Goal: Information Seeking & Learning: Learn about a topic

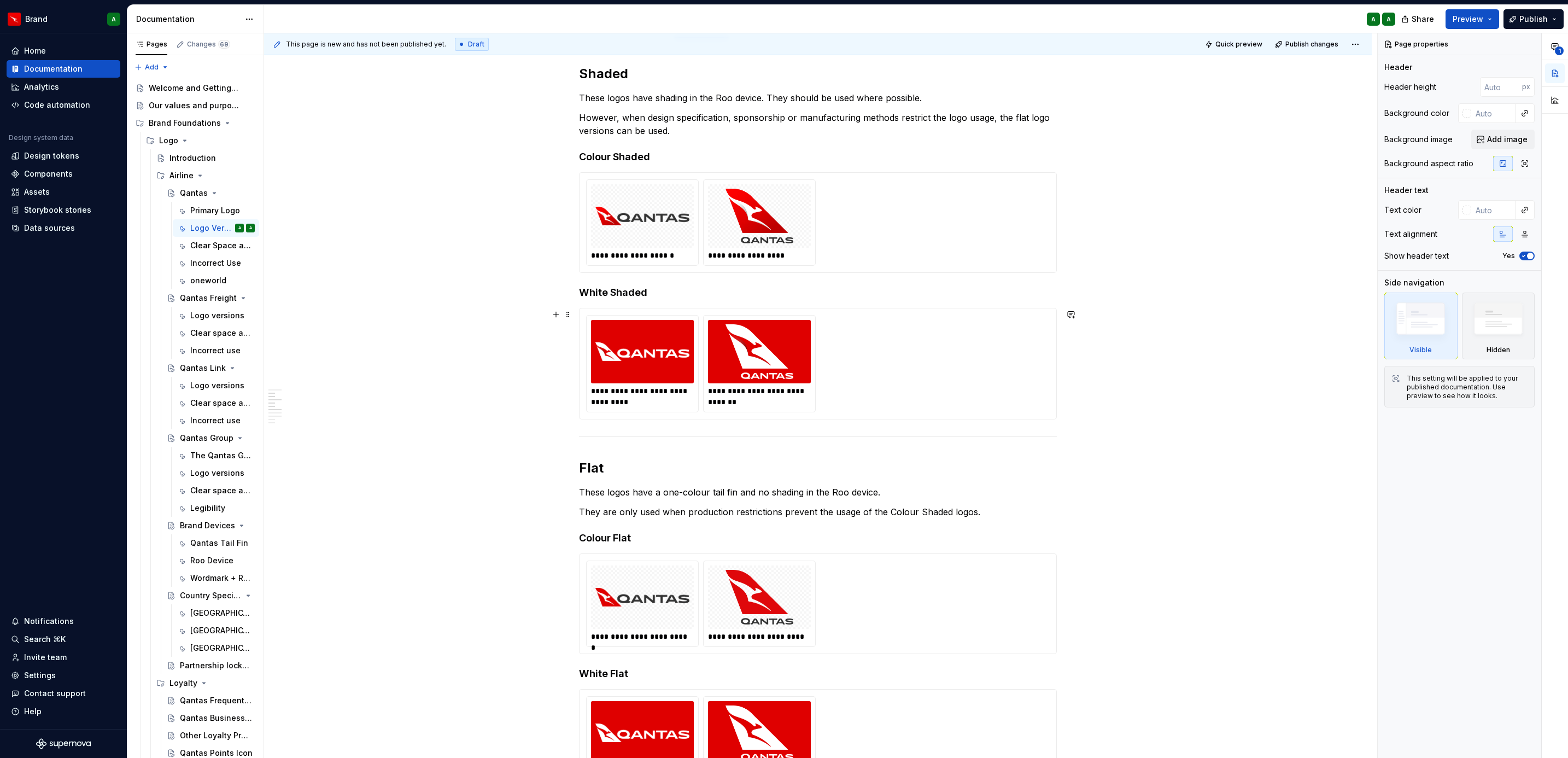
scroll to position [574, 0]
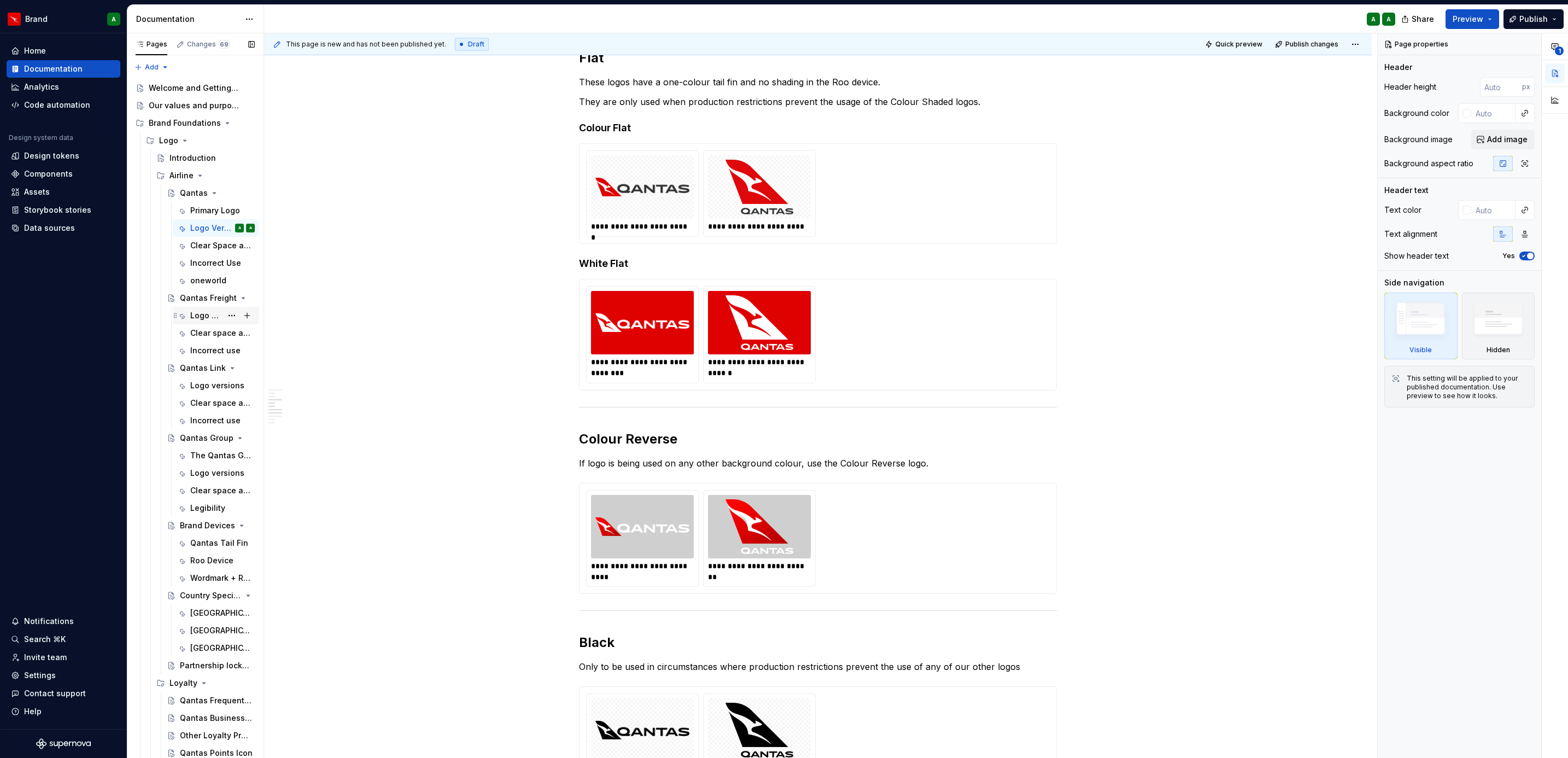
click at [204, 315] on div "Logo versions" at bounding box center [206, 316] width 32 height 11
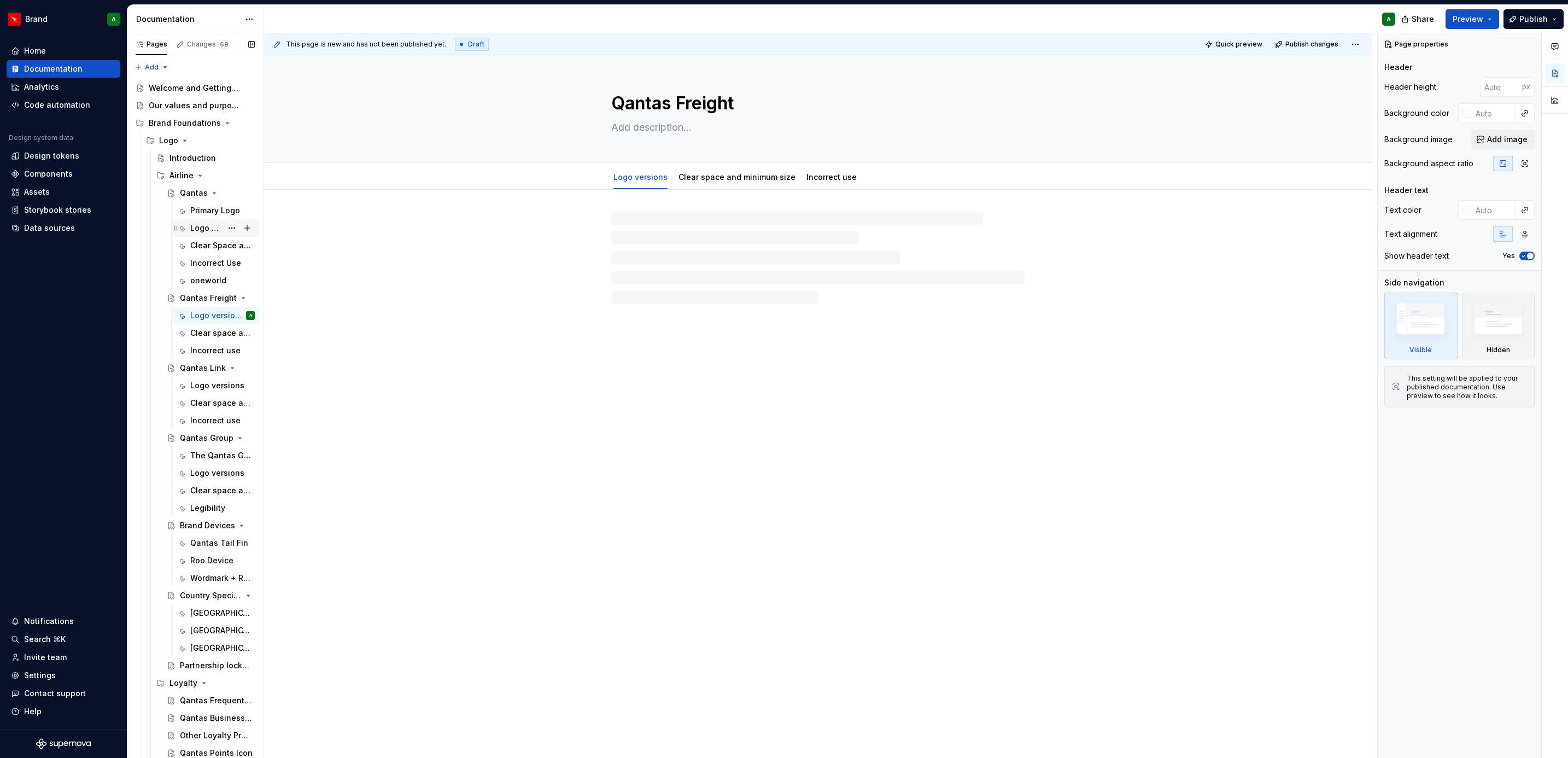
click at [193, 230] on div "Logo Versions" at bounding box center [206, 228] width 32 height 11
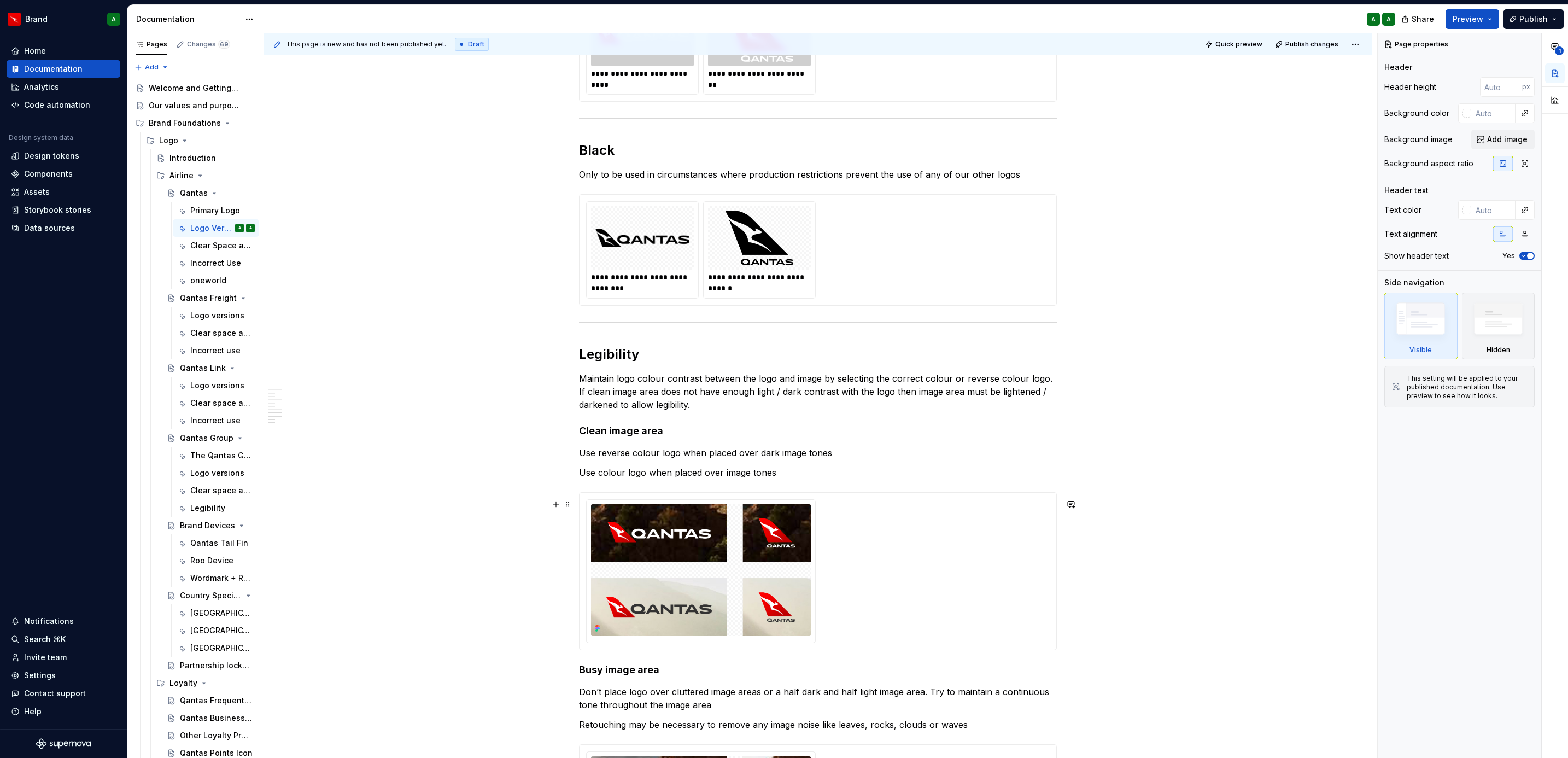
scroll to position [1525, 0]
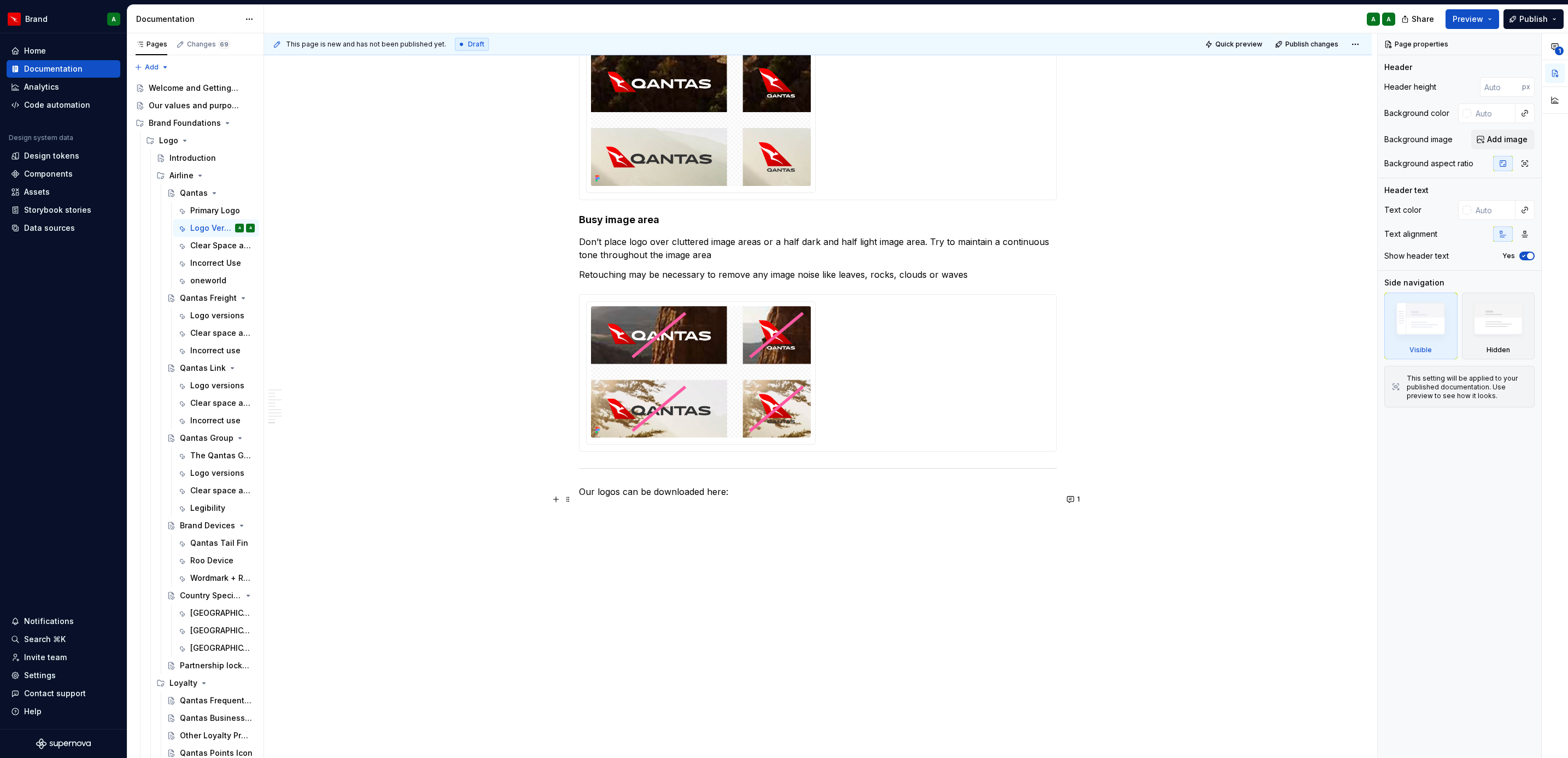
click at [702, 486] on p "Our logos can be downloaded here:" at bounding box center [818, 491] width 478 height 13
type textarea "*"
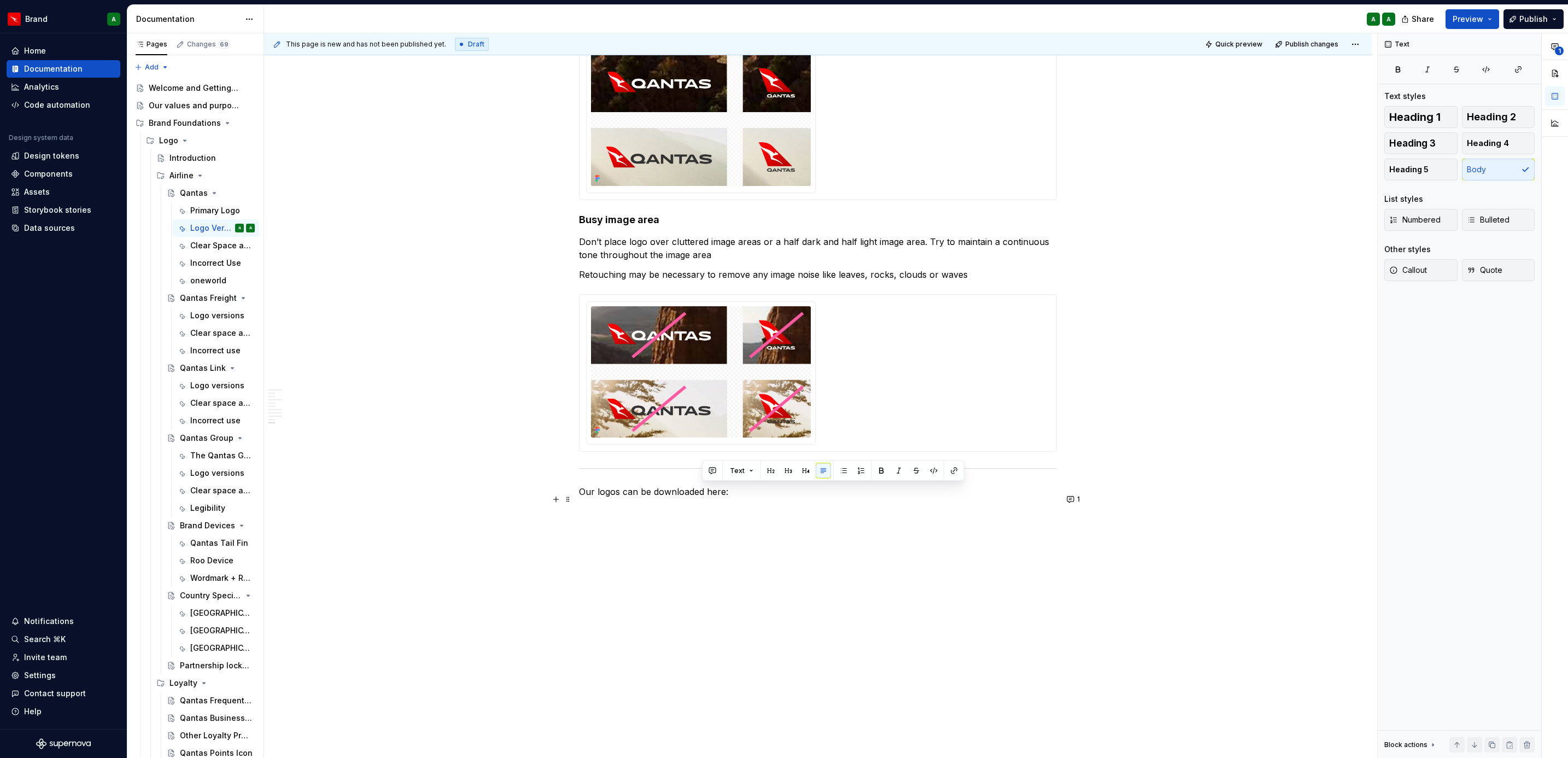
click at [702, 486] on p "Our logos can be downloaded here:" at bounding box center [818, 491] width 478 height 13
click at [702, 506] on p at bounding box center [818, 510] width 478 height 13
click at [579, 493] on p "Our logos can be downloaded here:" at bounding box center [818, 491] width 478 height 13
click at [579, 492] on p "Our logos can be downloaded here:" at bounding box center [818, 491] width 478 height 13
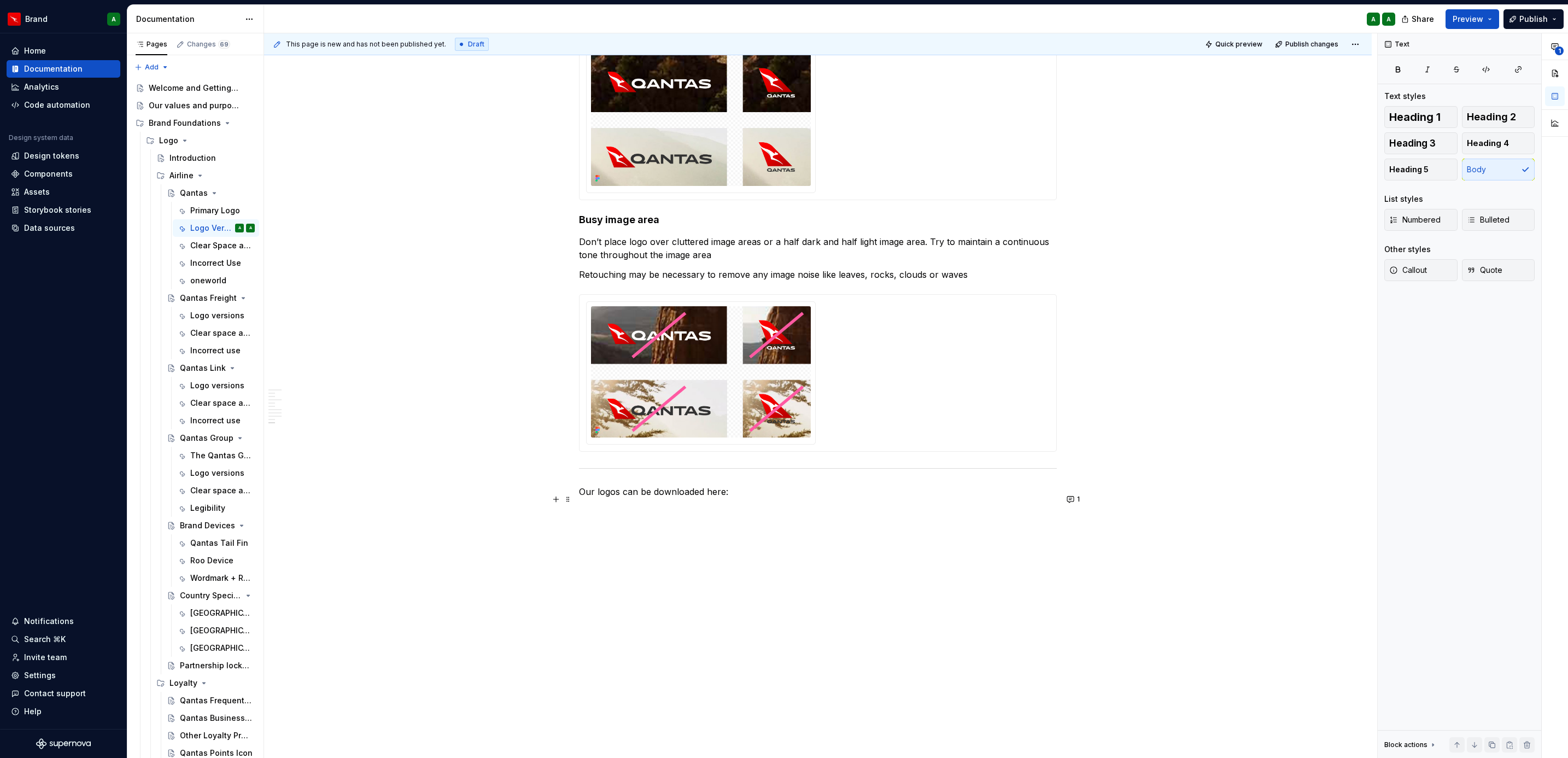
click at [586, 492] on p "Our logos can be downloaded here:" at bounding box center [818, 491] width 478 height 13
click at [666, 487] on p "The Qantas Primary logos can be downloaded here:" at bounding box center [818, 491] width 478 height 13
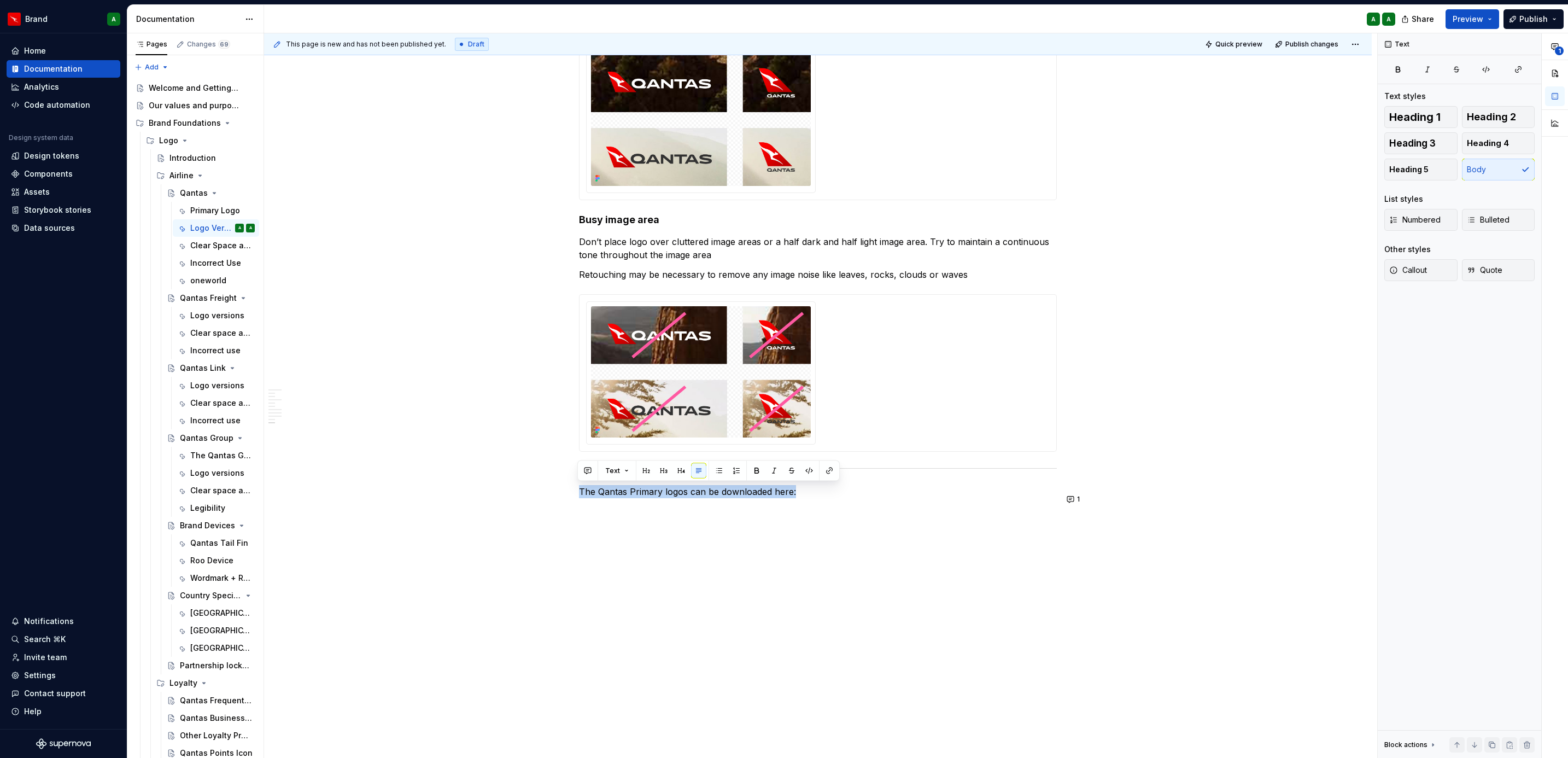
copy p "The Qantas Primary logos can be downloaded here:"
click at [195, 316] on div "Logo versions" at bounding box center [206, 316] width 32 height 11
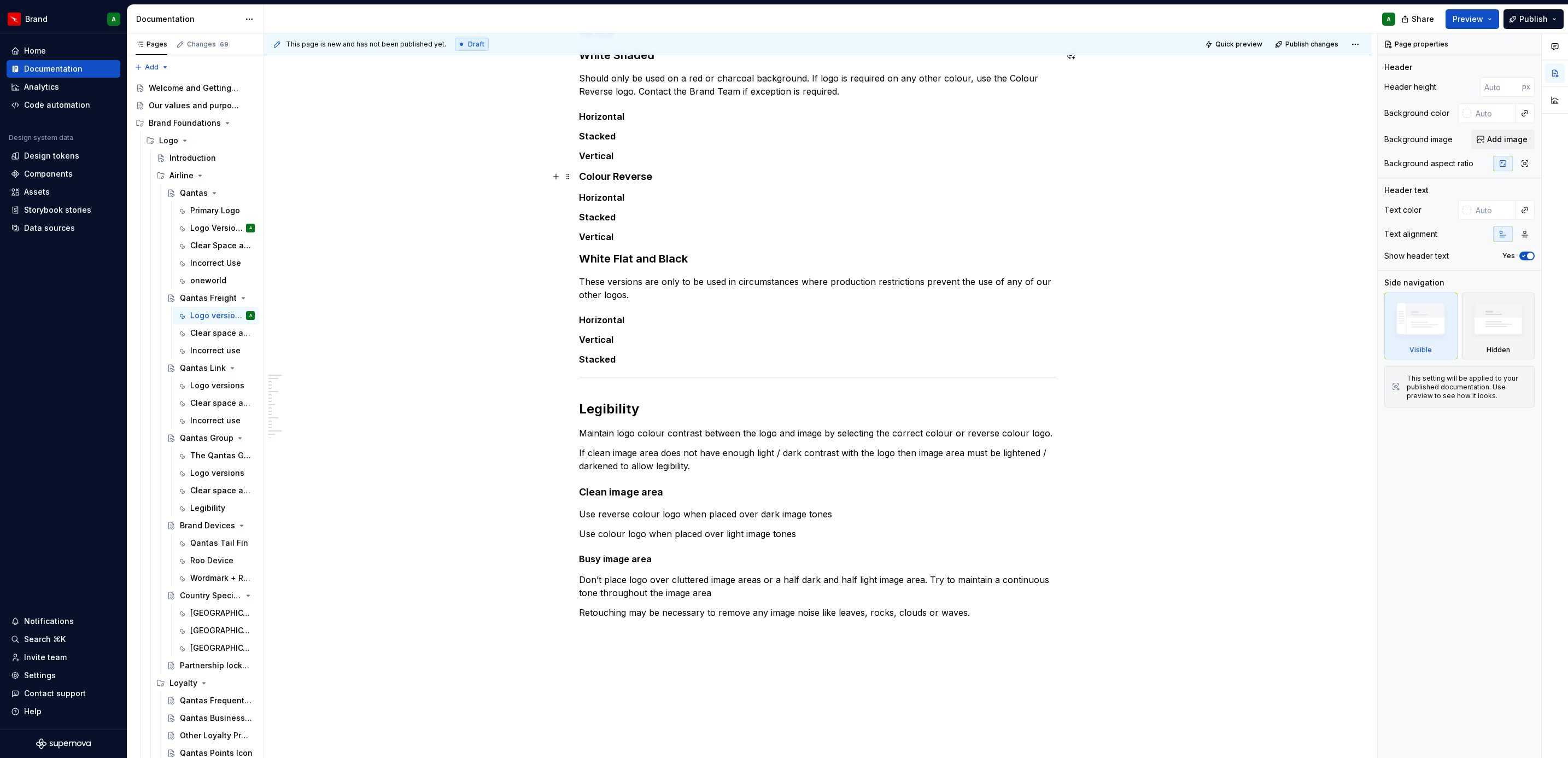
scroll to position [458, 0]
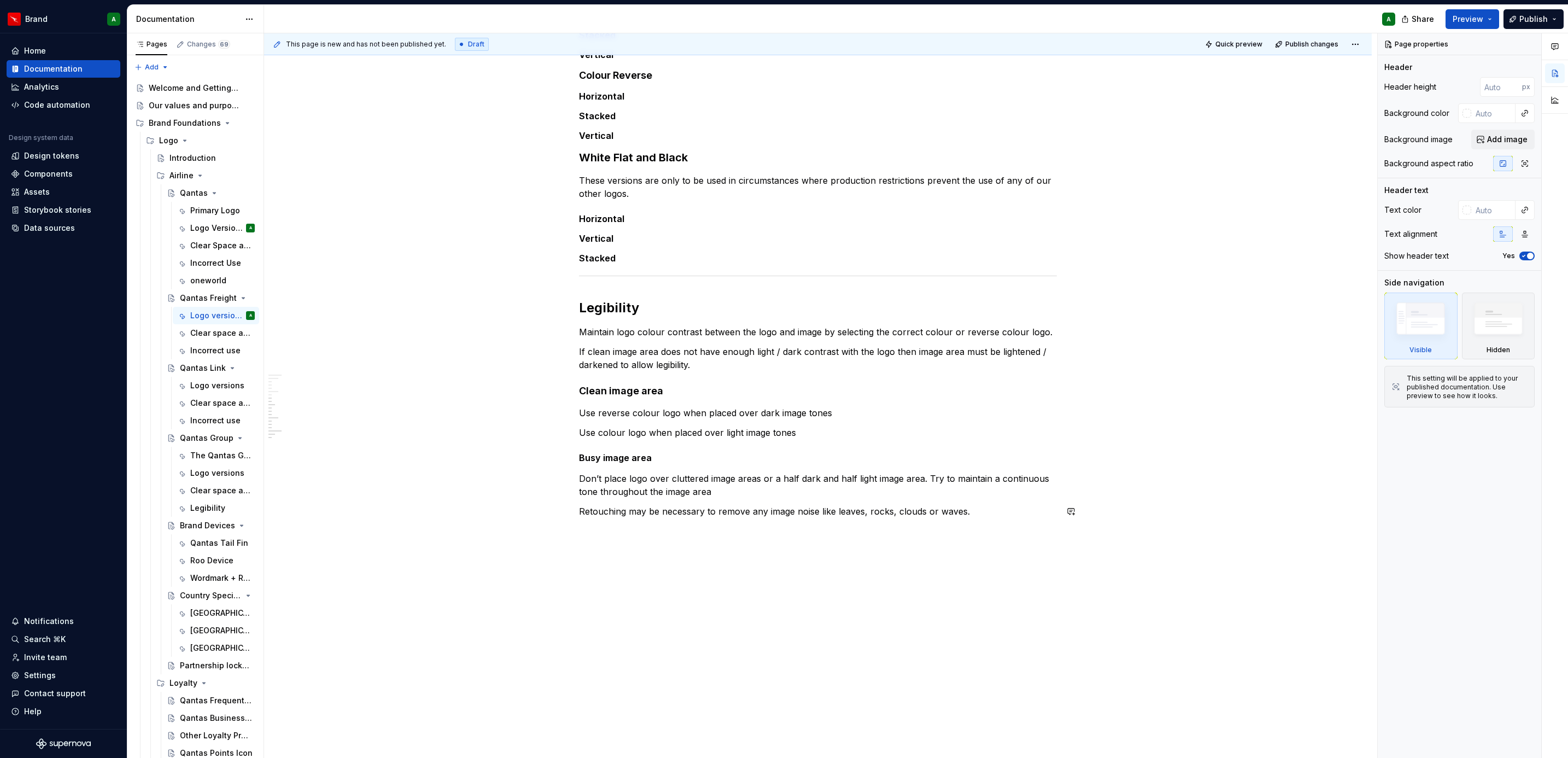
type textarea "*"
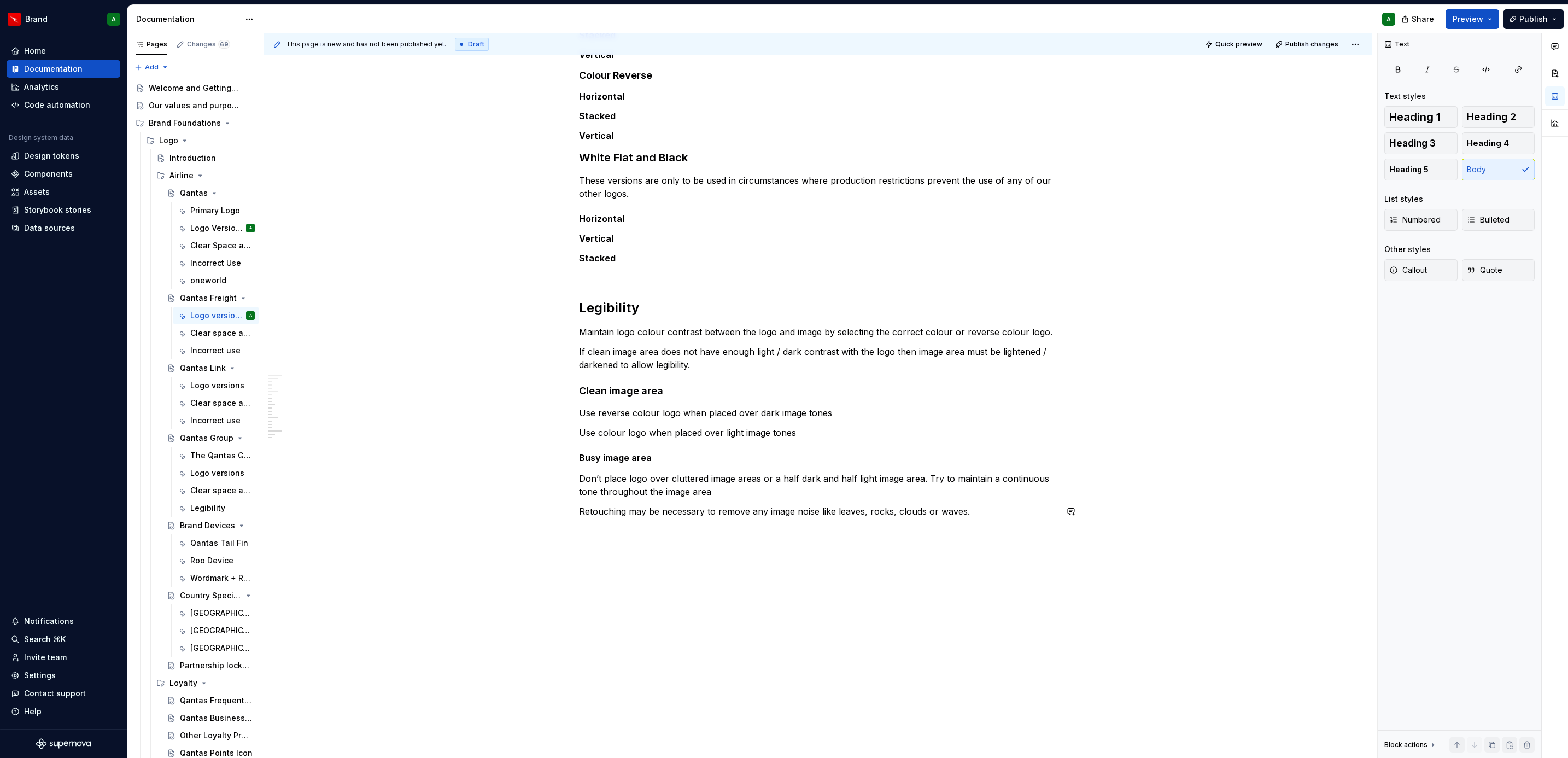
click at [615, 525] on div "Logo versions Qantas Freight is Australia’s largest independent air freight ser…" at bounding box center [818, 145] width 478 height 773
click at [584, 535] on div "Logo versions Qantas Freight is Australia’s largest independent air freight ser…" at bounding box center [818, 245] width 1108 height 1026
click at [553, 527] on button "button" at bounding box center [556, 531] width 15 height 15
click at [685, 617] on div "Divider A section divider" at bounding box center [683, 626] width 146 height 22
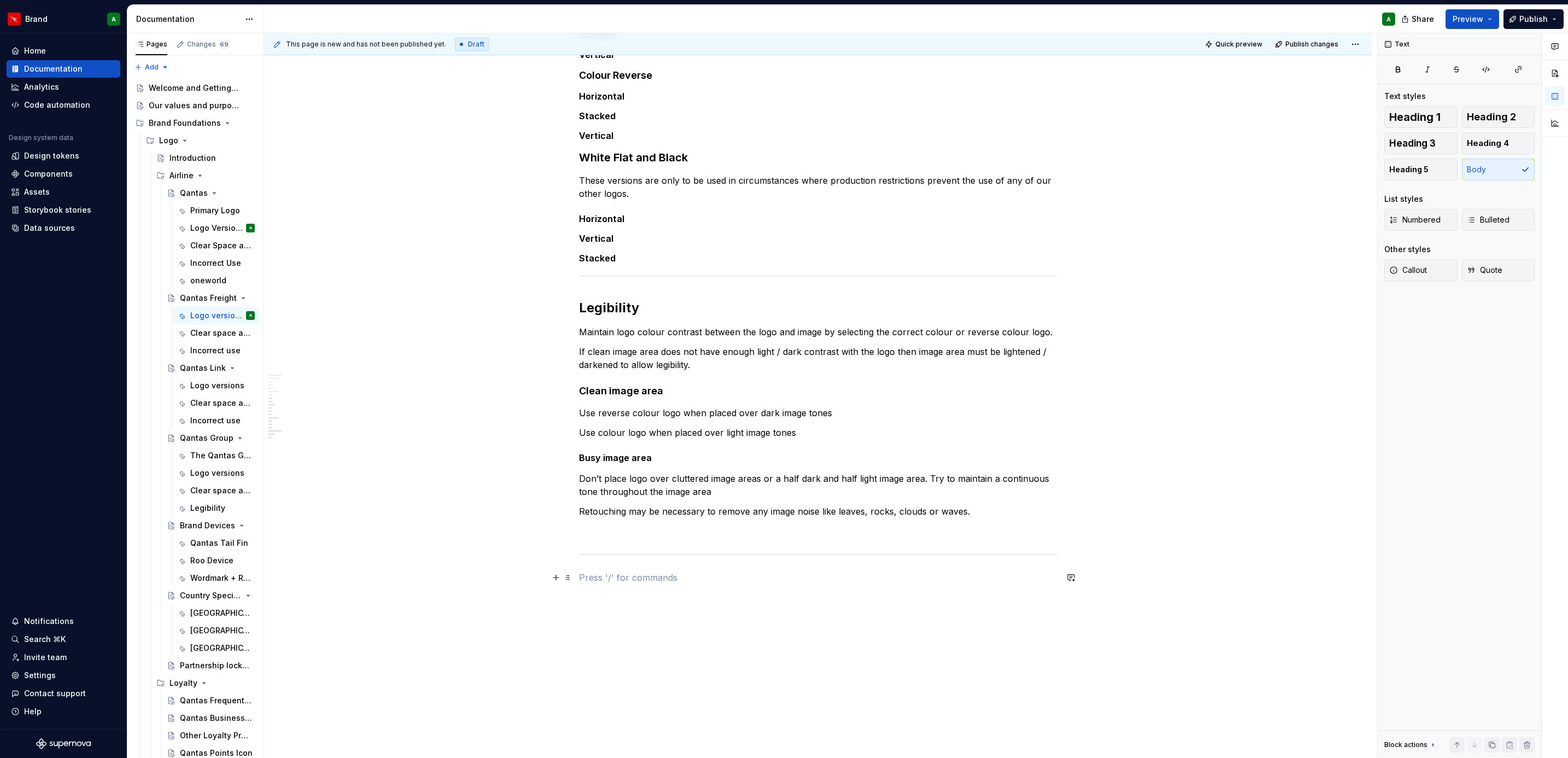
click at [622, 581] on p at bounding box center [818, 577] width 478 height 13
paste div
click at [651, 578] on p "The Qantas Primary logos can be downloaded here:" at bounding box center [818, 577] width 478 height 13
click at [620, 533] on p at bounding box center [818, 531] width 478 height 13
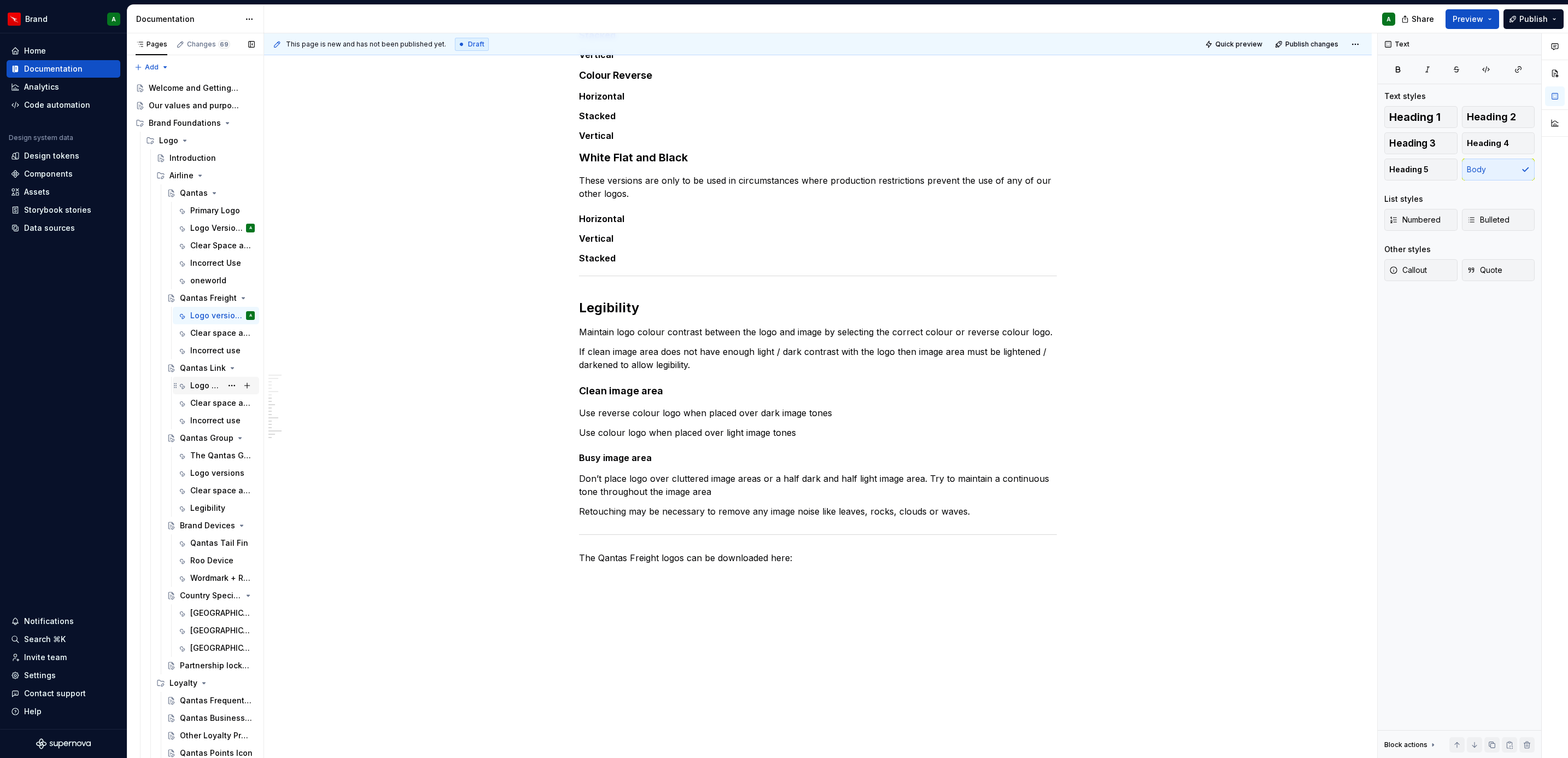
click at [203, 389] on div "Logo versions" at bounding box center [206, 385] width 32 height 11
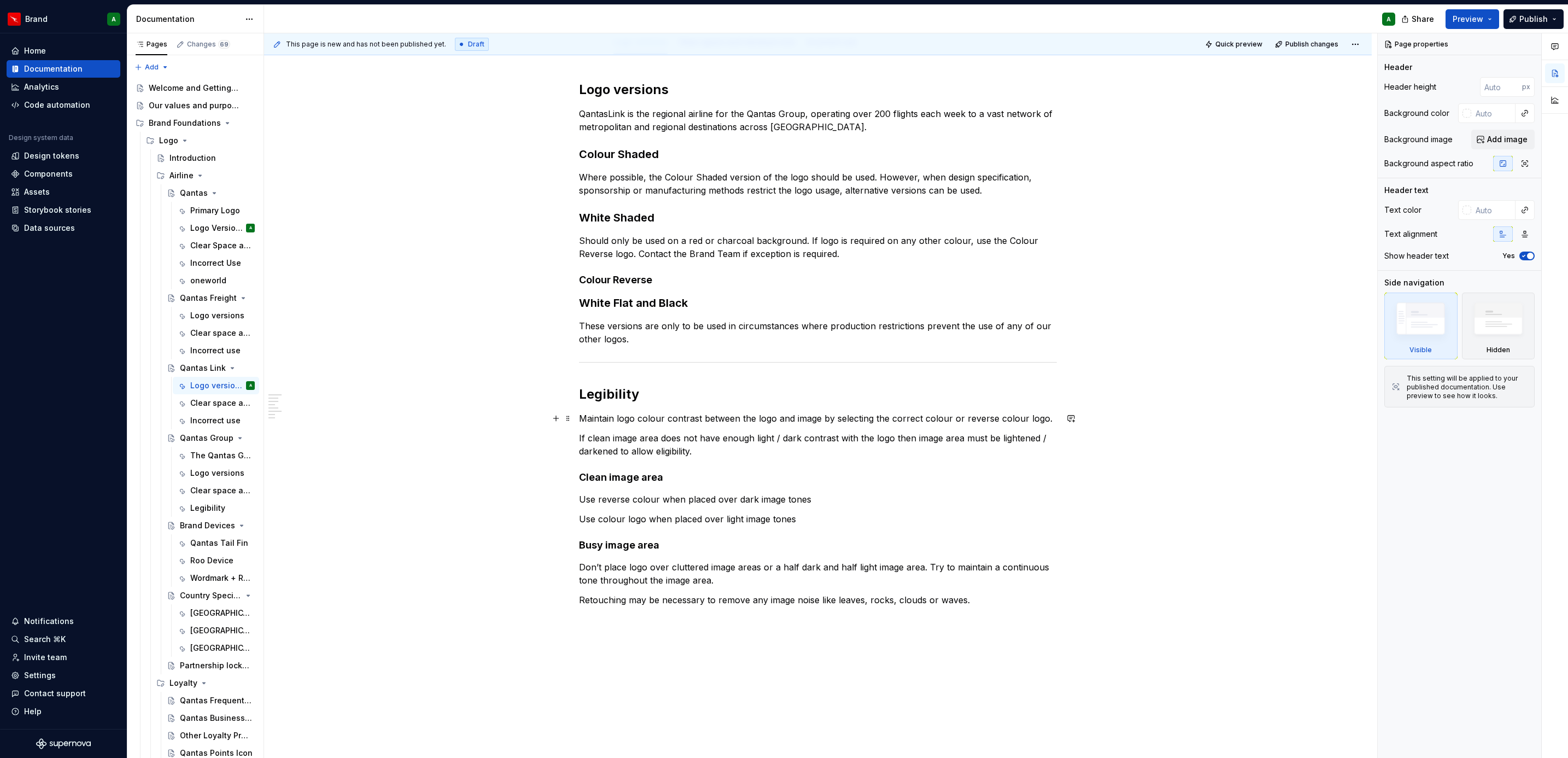
scroll to position [224, 0]
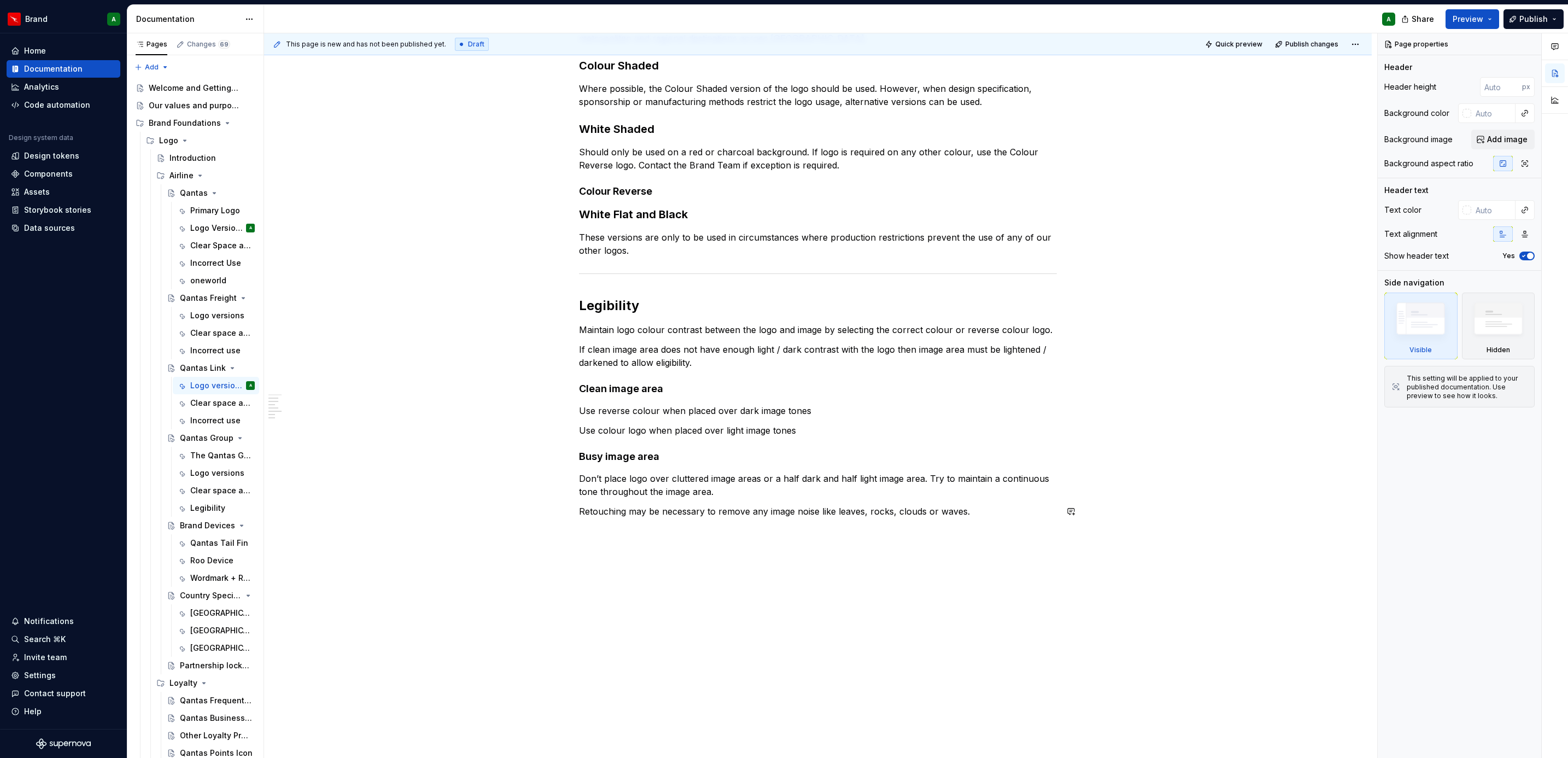
type textarea "*"
click at [750, 525] on div "Logo versions QantasLink is the regional airline for the Qantas Group, operatin…" at bounding box center [818, 261] width 478 height 538
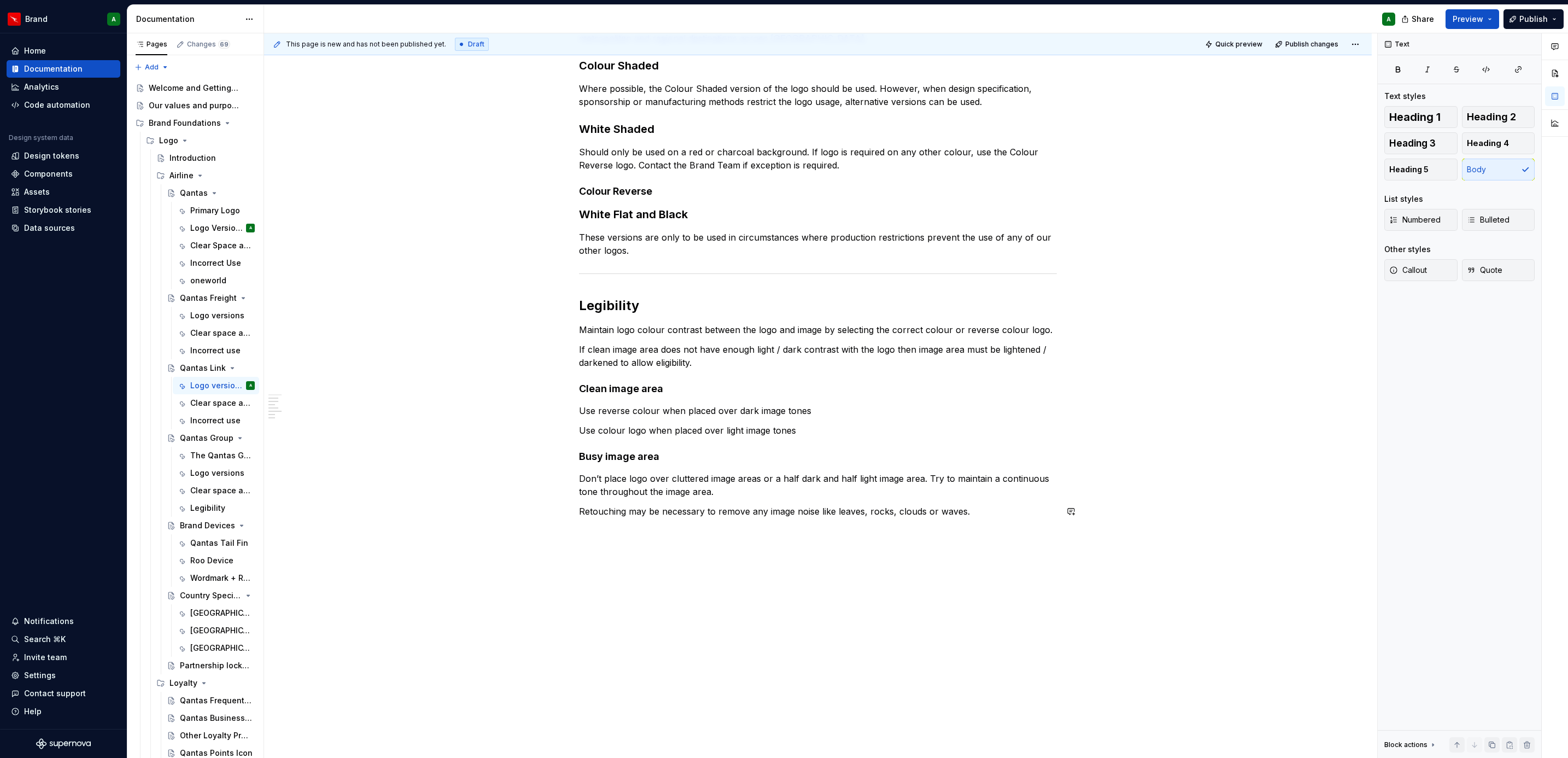
click at [579, 534] on div "Logo versions QantasLink is the regional airline for the Qantas Group, operatin…" at bounding box center [818, 362] width 1108 height 792
click at [557, 531] on button "button" at bounding box center [556, 531] width 15 height 15
click at [659, 626] on div "Divider" at bounding box center [637, 620] width 55 height 11
paste div
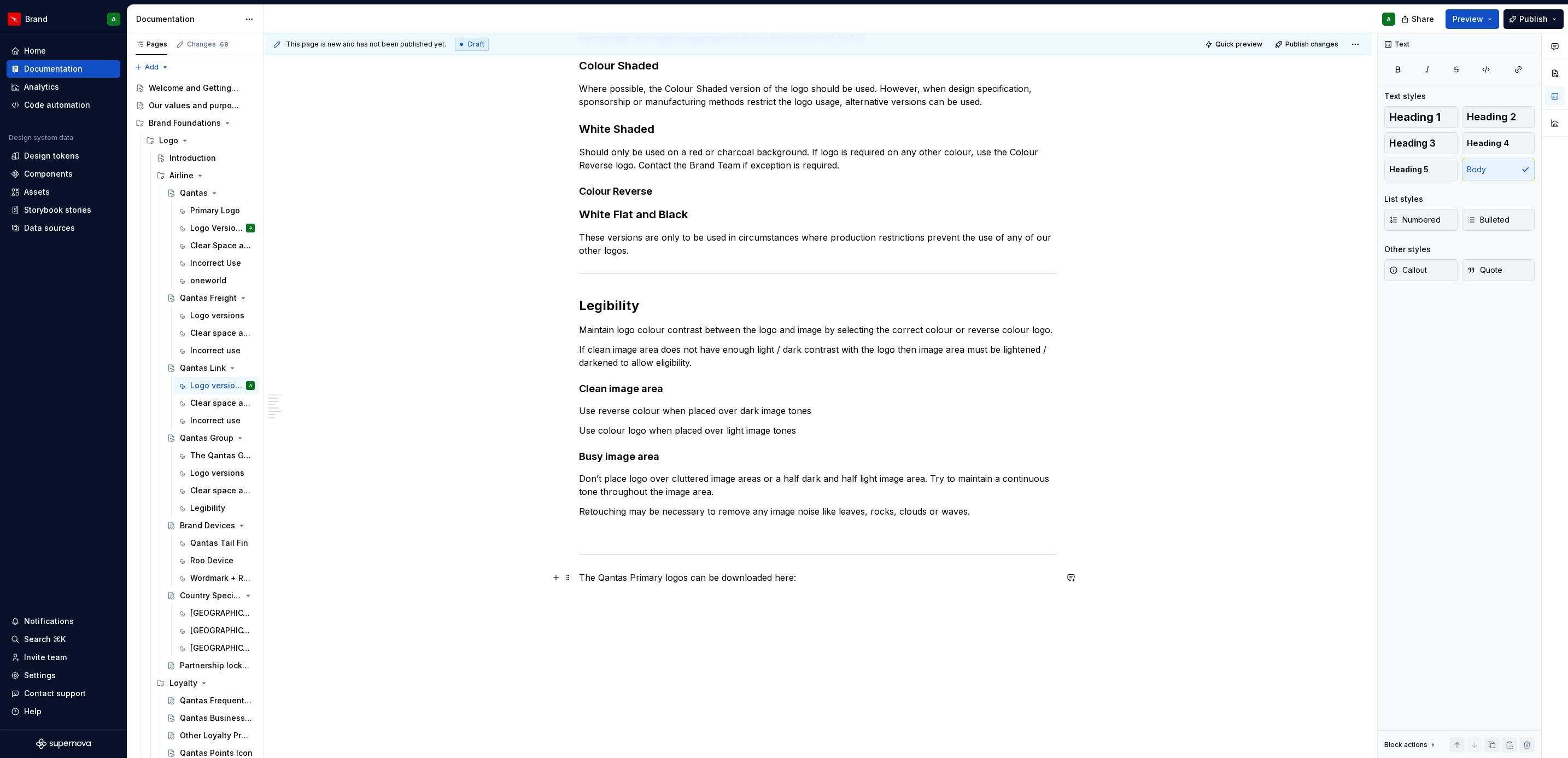
click at [647, 576] on p "The Qantas Primary logos can be downloaded here:" at bounding box center [818, 577] width 478 height 13
click at [668, 540] on div "Logo versions QantasLink is the regional airline for the Qantas Group, operatin…" at bounding box center [818, 288] width 478 height 592
click at [199, 479] on div "Logo versions" at bounding box center [222, 473] width 64 height 15
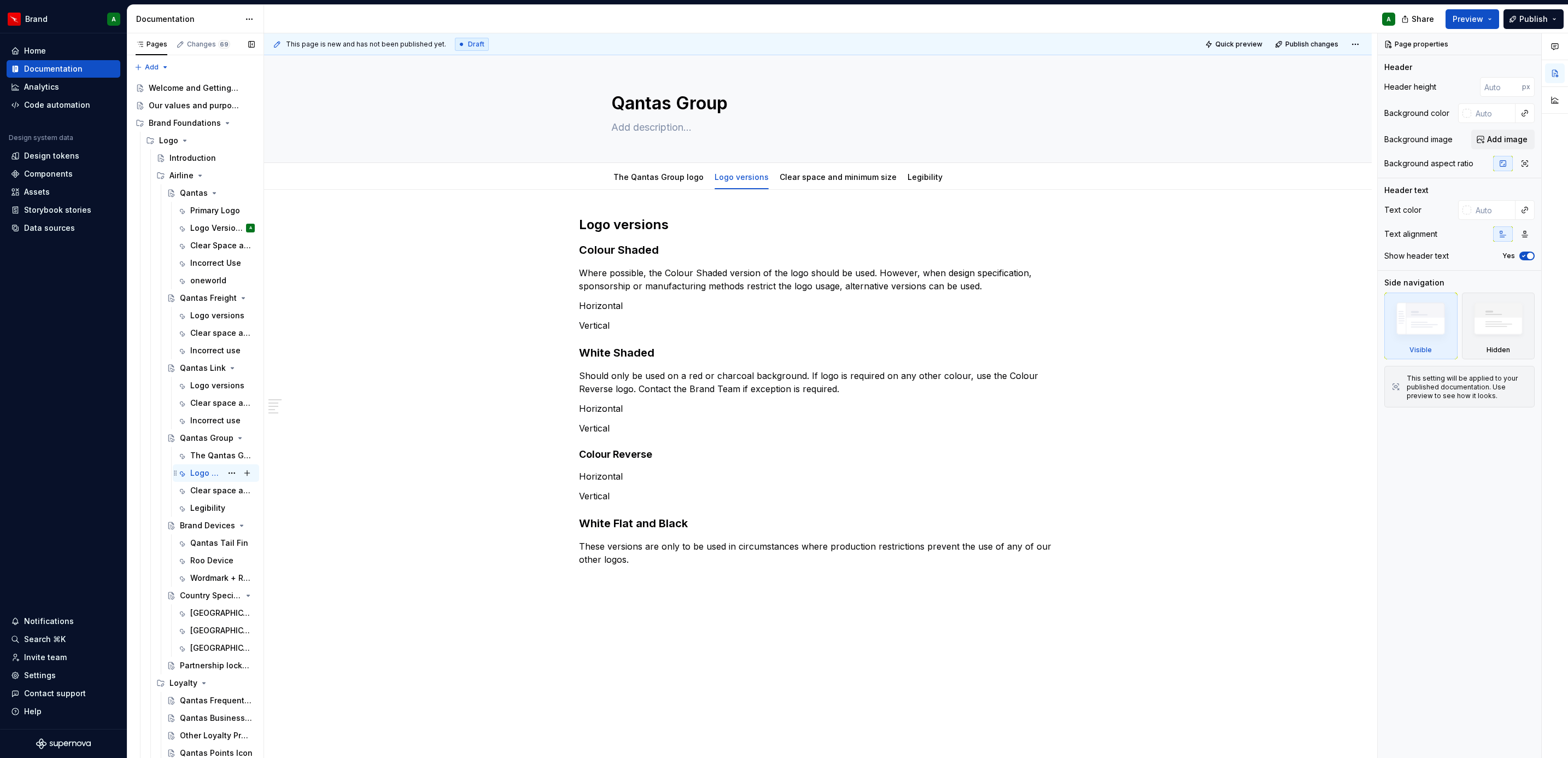
click at [197, 478] on div "Logo versions" at bounding box center [206, 473] width 32 height 11
click at [682, 586] on div "This page is new and has not been published yet. Draft Quick preview Publish ch…" at bounding box center [820, 395] width 1113 height 725
type textarea "*"
click at [635, 553] on p "These versions are only to be used in circumstances where production restrictio…" at bounding box center [818, 553] width 478 height 26
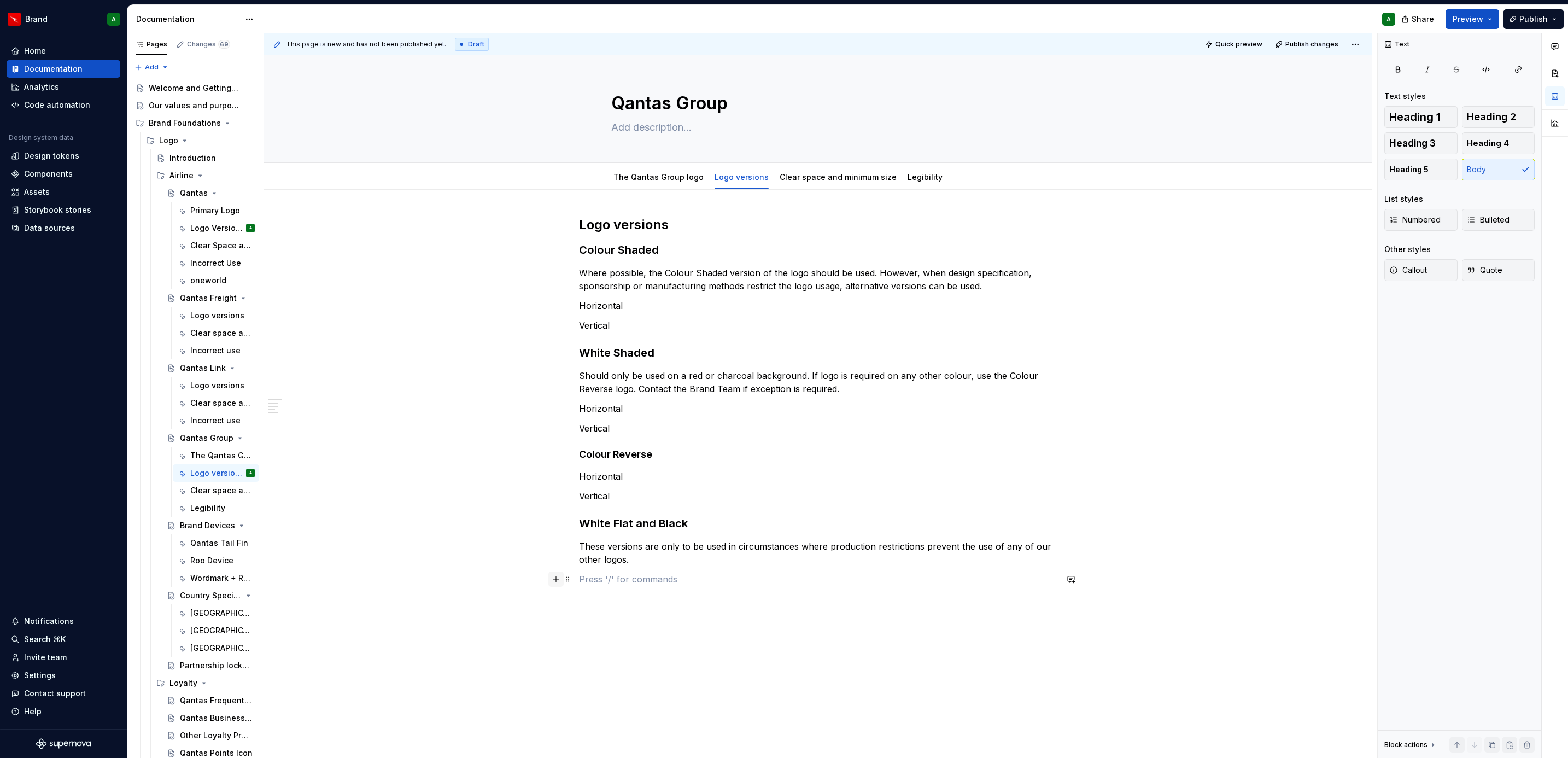
click at [556, 585] on button "button" at bounding box center [556, 579] width 15 height 15
click at [682, 572] on div "Divider A section divider" at bounding box center [683, 579] width 146 height 22
click at [590, 573] on p at bounding box center [818, 579] width 478 height 13
click at [607, 600] on p at bounding box center [818, 606] width 478 height 13
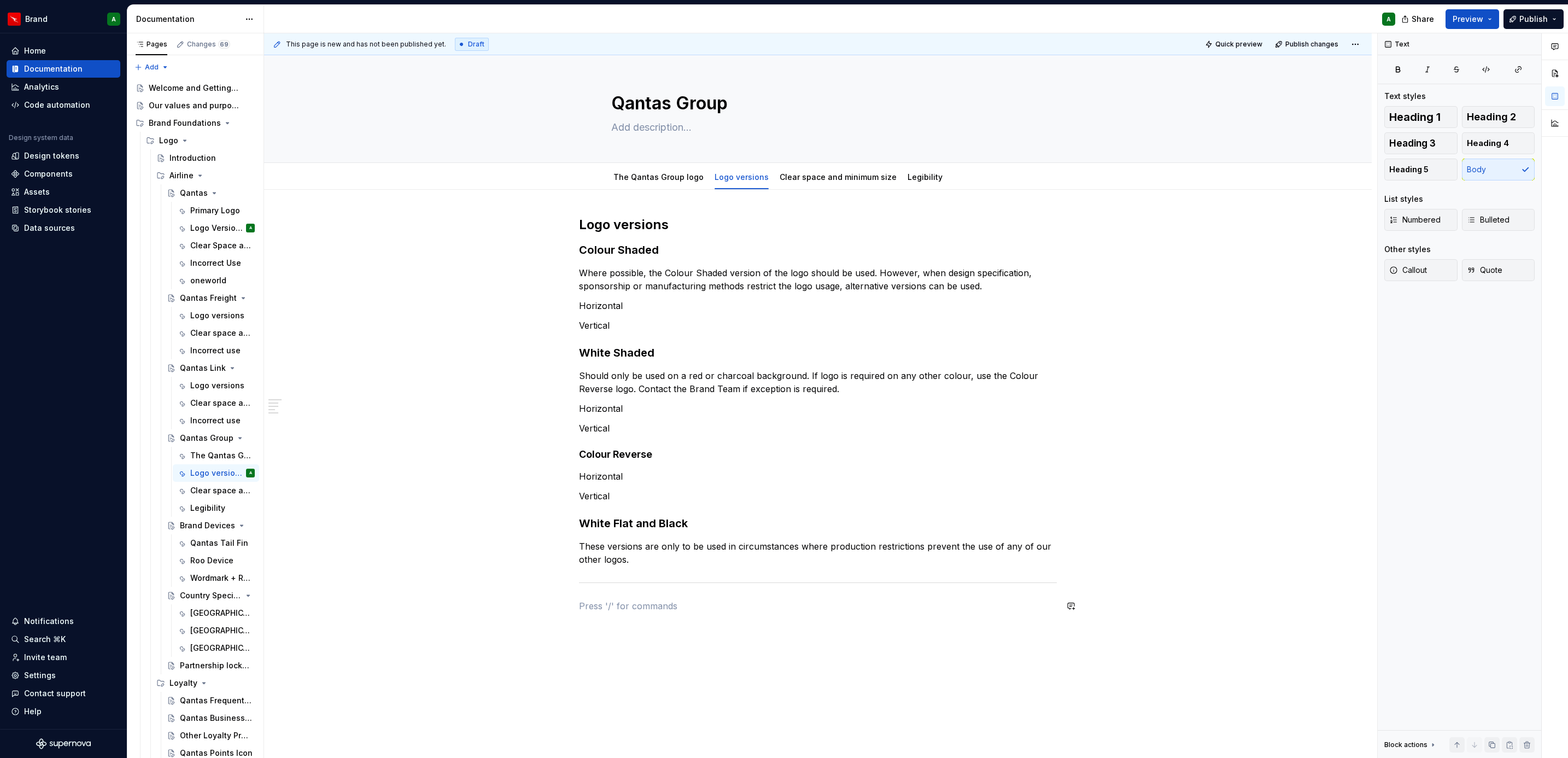
paste div
click at [654, 603] on p "The Qantas Primary logos can be downloaded here:" at bounding box center [818, 606] width 478 height 13
click at [705, 637] on div "Logo versions Colour Shaded Where possible, the Colour Shaded version of the lo…" at bounding box center [818, 521] width 1108 height 663
click at [193, 155] on div "Introduction" at bounding box center [193, 158] width 46 height 11
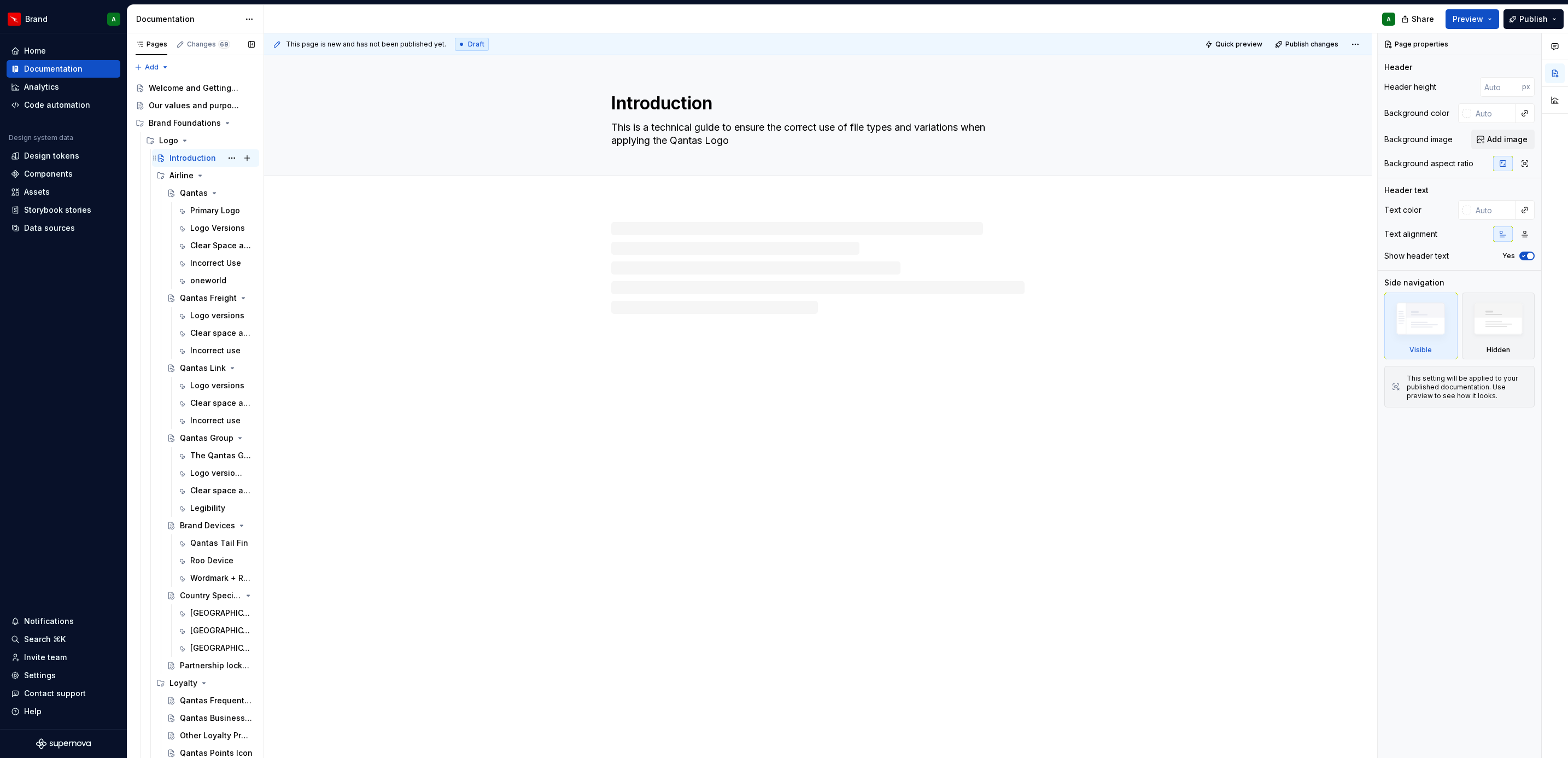
click at [176, 158] on div "Introduction" at bounding box center [193, 158] width 46 height 11
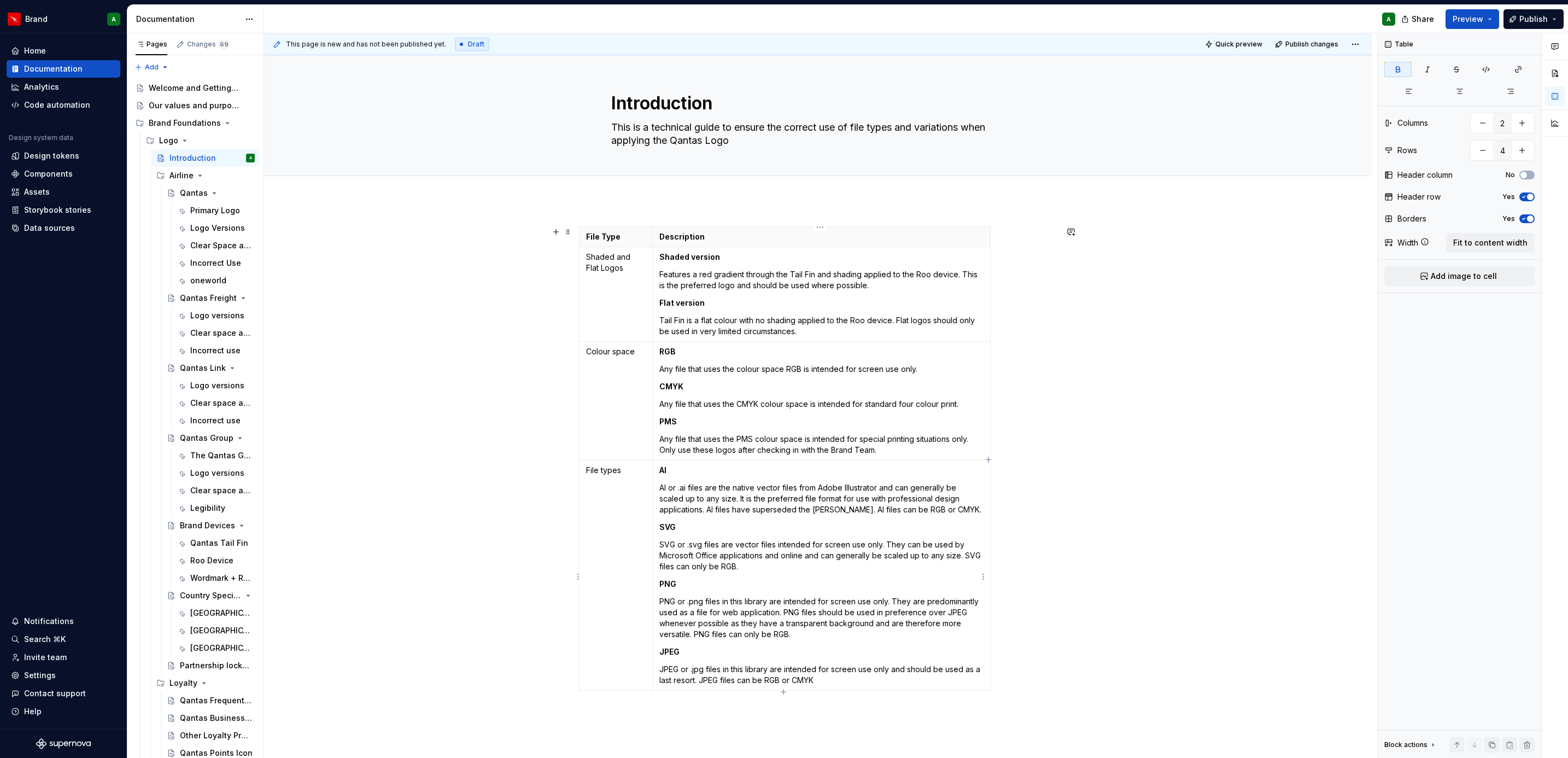
click at [760, 466] on p "Al" at bounding box center [821, 470] width 324 height 11
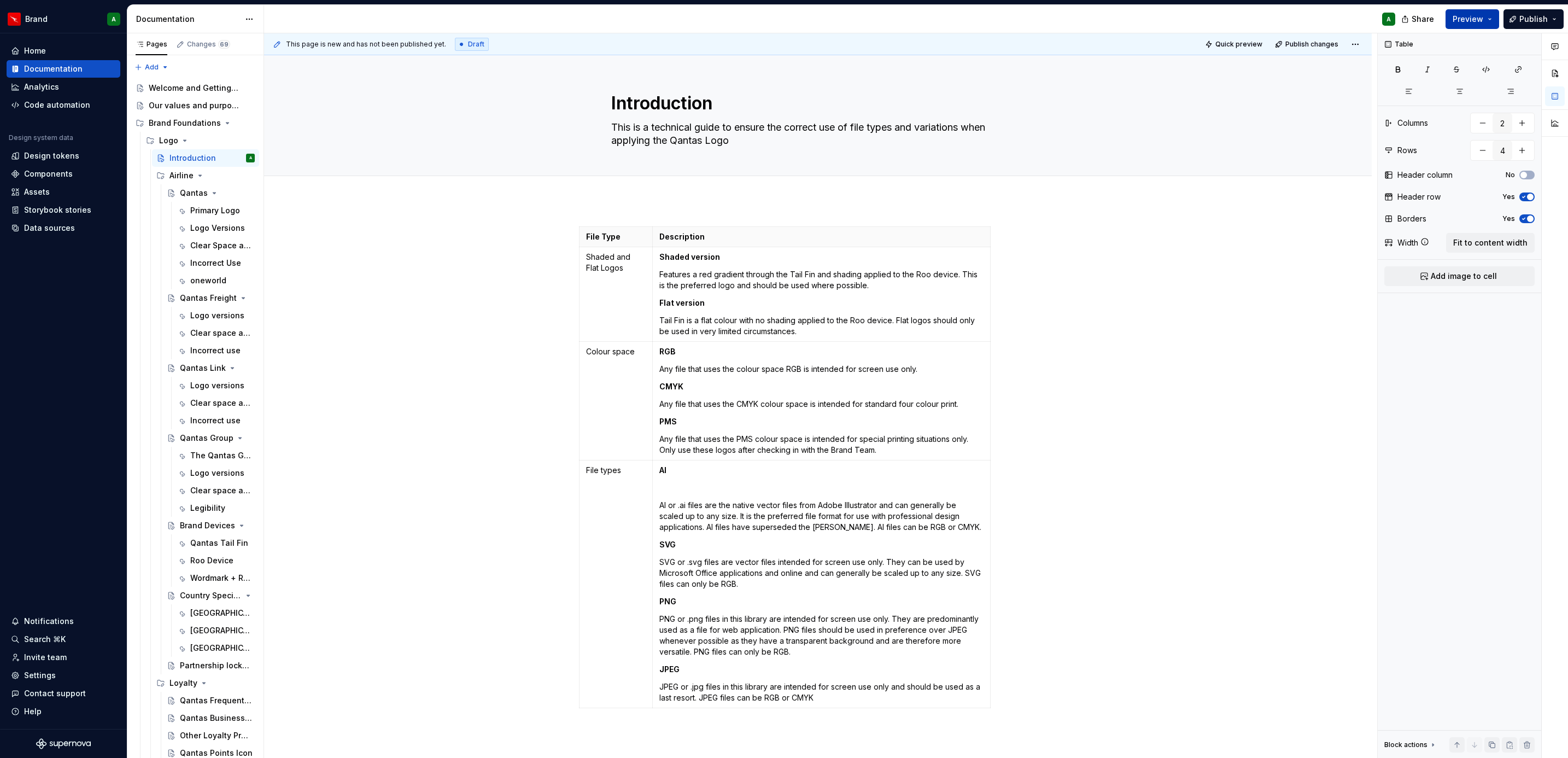
click at [1454, 20] on button "Preview" at bounding box center [1472, 19] width 53 height 19
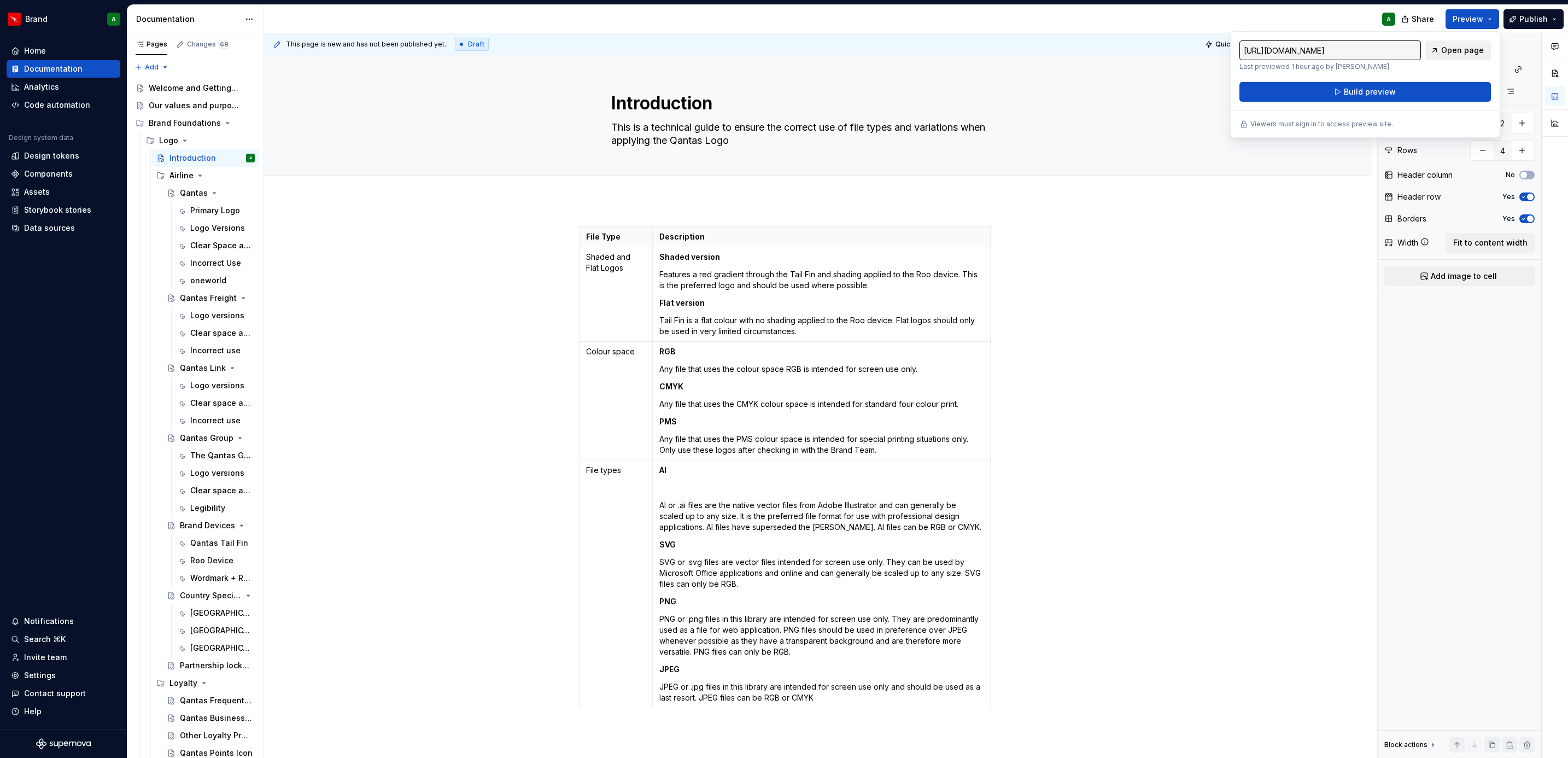
drag, startPoint x: 1454, startPoint y: 20, endPoint x: 1431, endPoint y: 47, distance: 35.5
click at [1431, 47] on link "Open page" at bounding box center [1458, 50] width 66 height 19
click at [1436, 86] on button "Build preview" at bounding box center [1365, 91] width 251 height 19
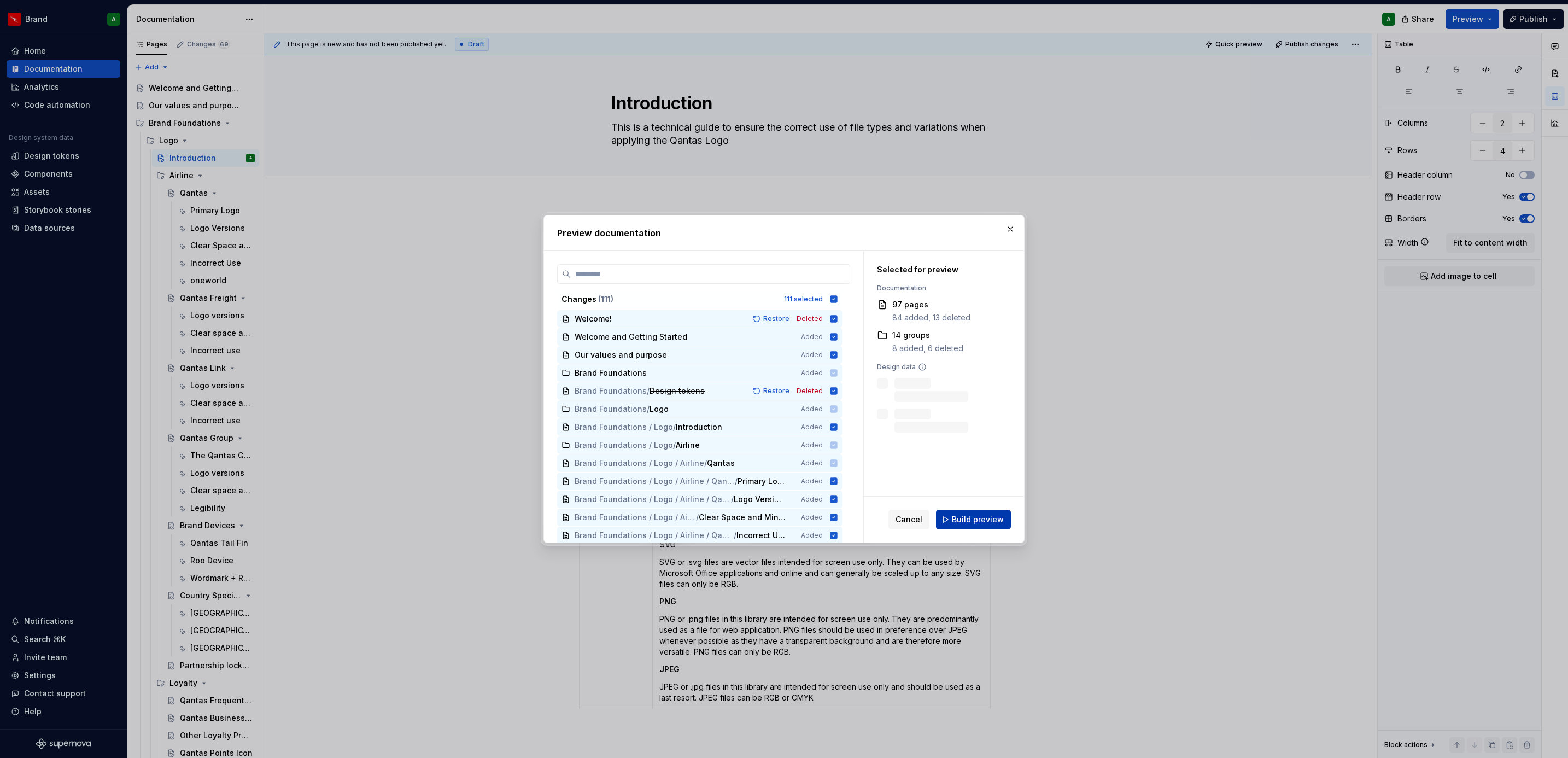
click at [1003, 518] on span "Build preview" at bounding box center [978, 519] width 52 height 11
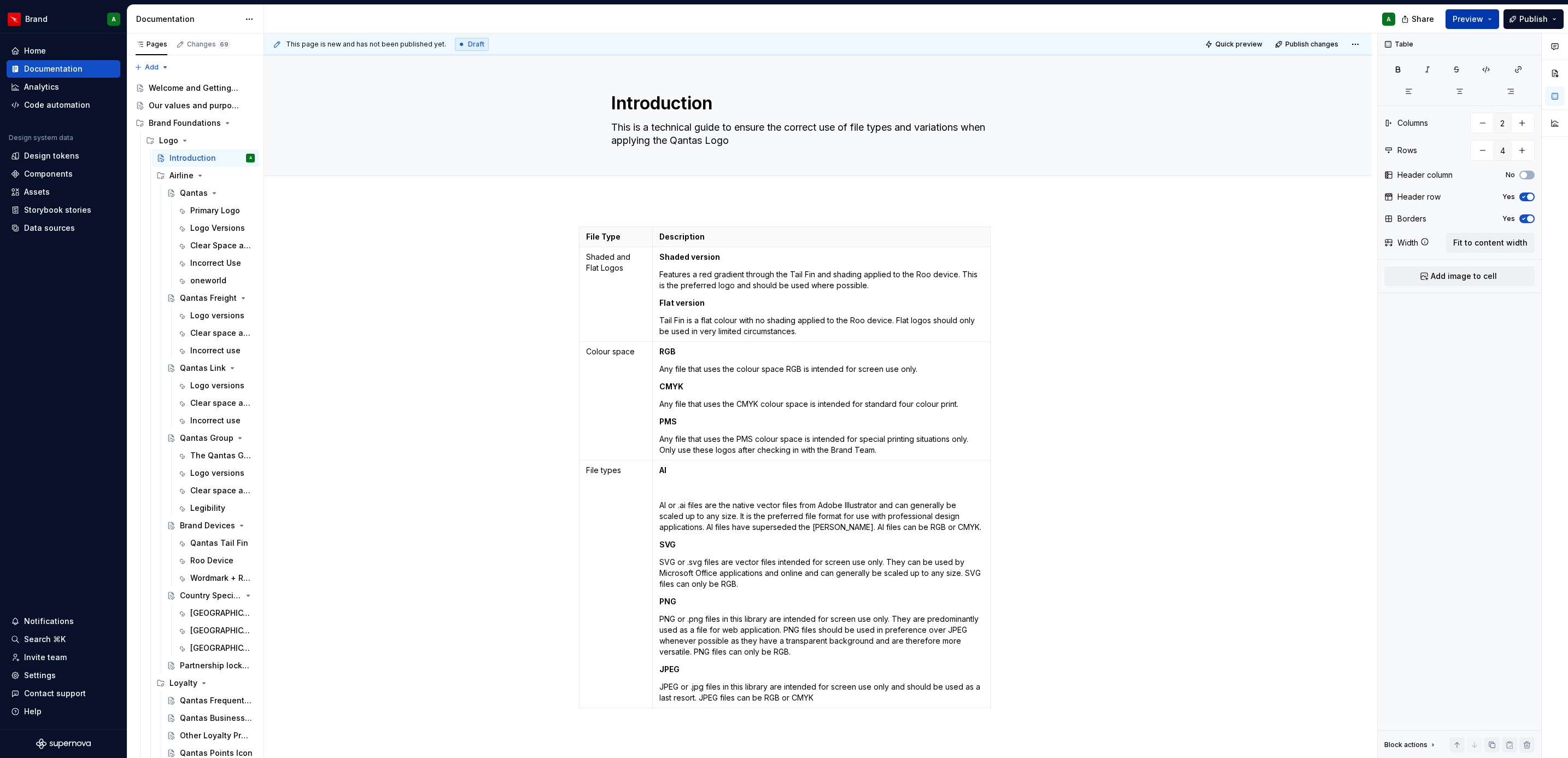
click at [1481, 15] on span "Preview" at bounding box center [1468, 19] width 31 height 11
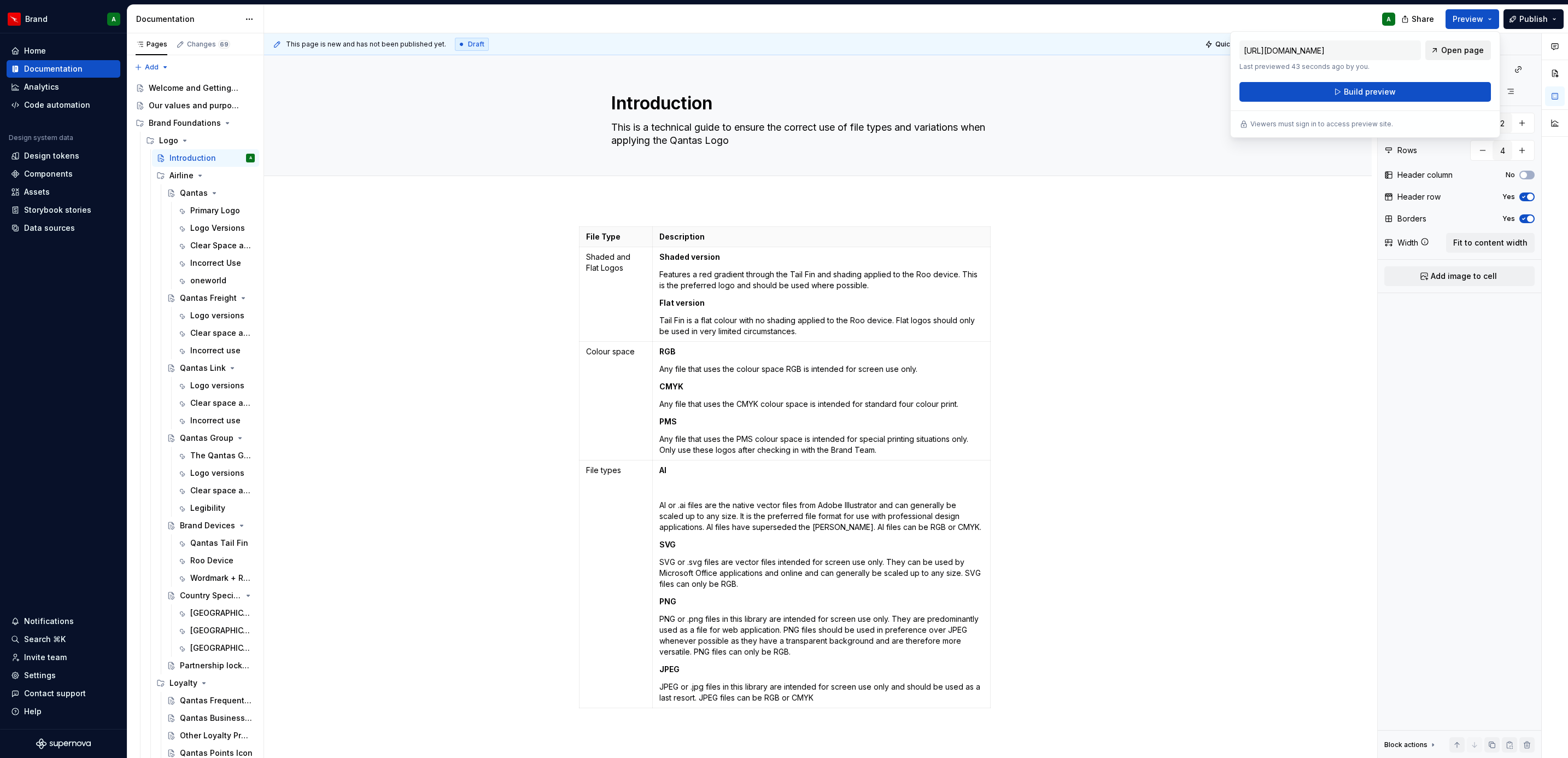
drag, startPoint x: 1481, startPoint y: 15, endPoint x: 1449, endPoint y: 51, distance: 48.2
click at [1449, 51] on span "Open page" at bounding box center [1462, 50] width 43 height 11
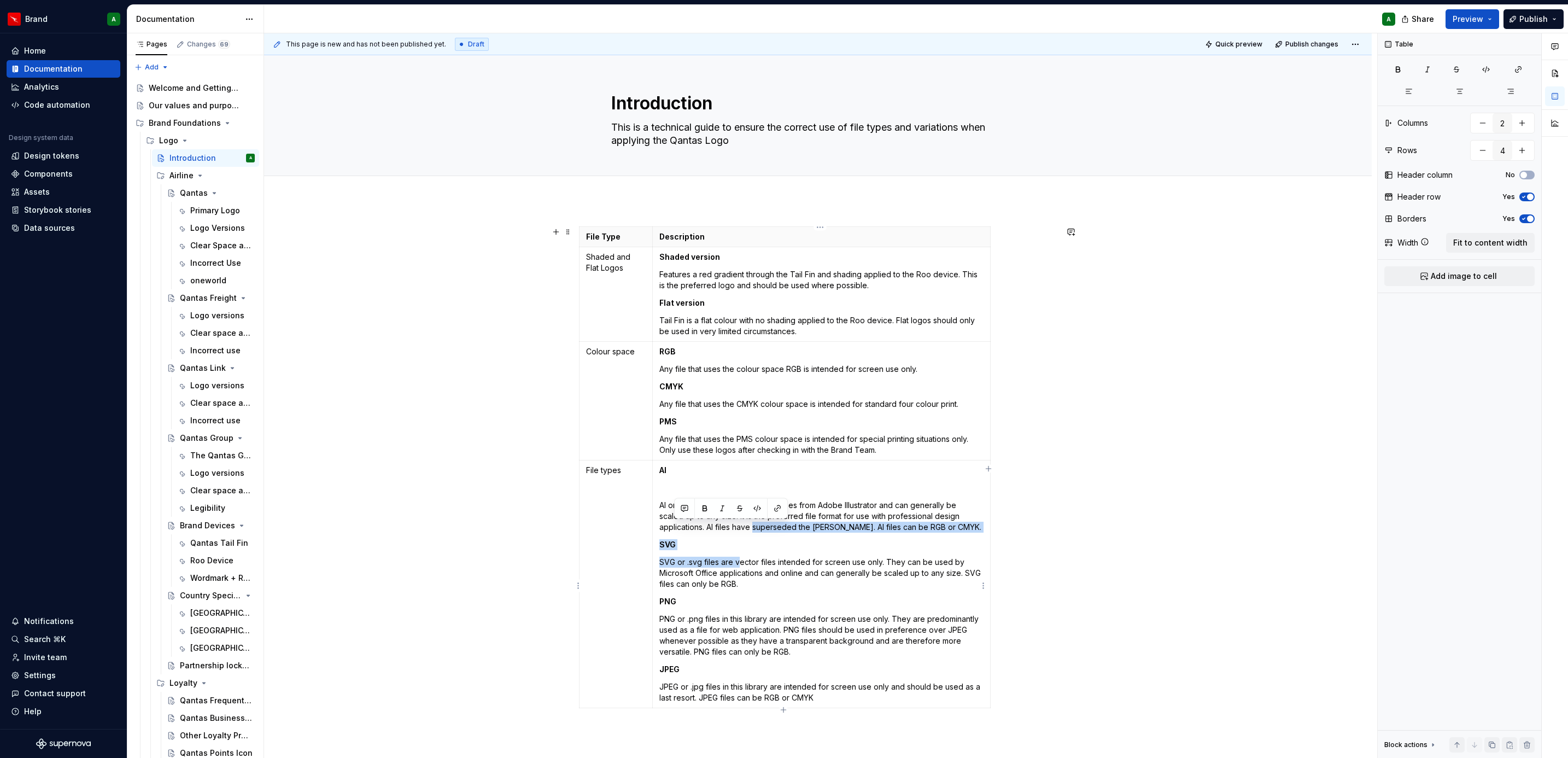
click at [737, 555] on td "Al Al or .ai files are the native vector files from Adobe Illustrator and can g…" at bounding box center [821, 584] width 338 height 248
click at [724, 545] on p "SVG" at bounding box center [821, 545] width 324 height 11
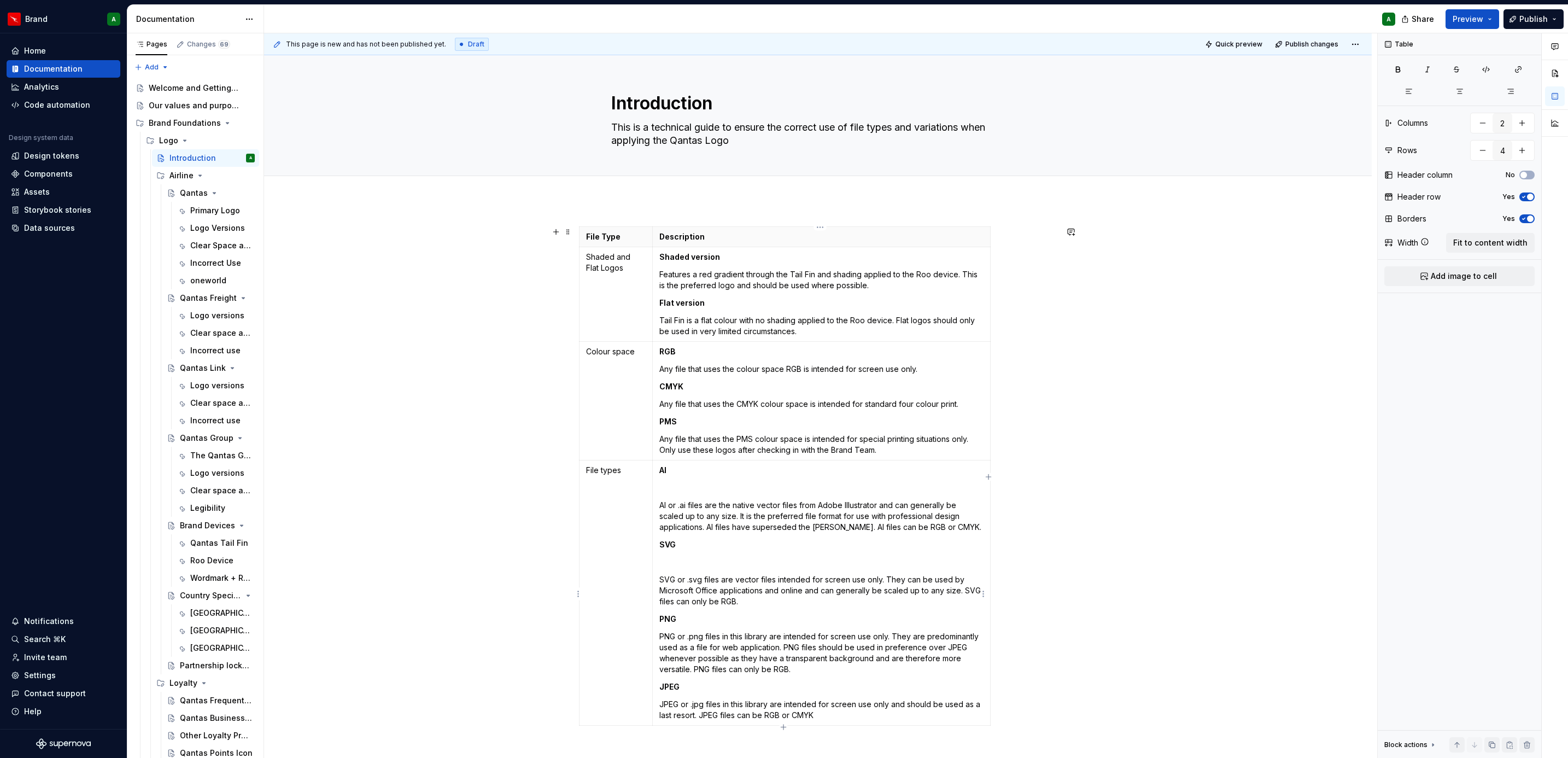
click at [966, 532] on p "Al or .ai files are the native vector files from Adobe Illustrator and can gene…" at bounding box center [821, 516] width 324 height 32
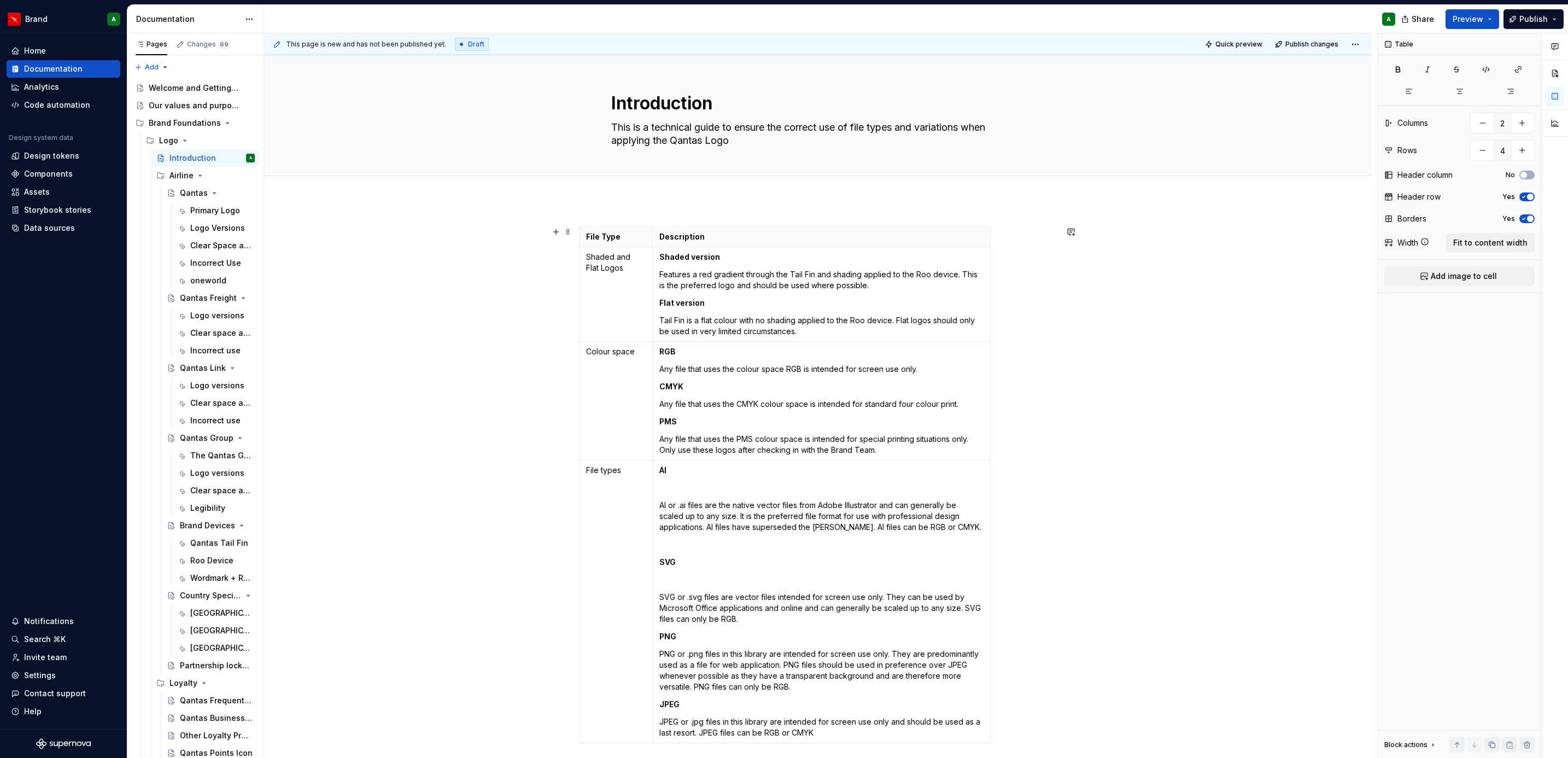
scroll to position [159, 0]
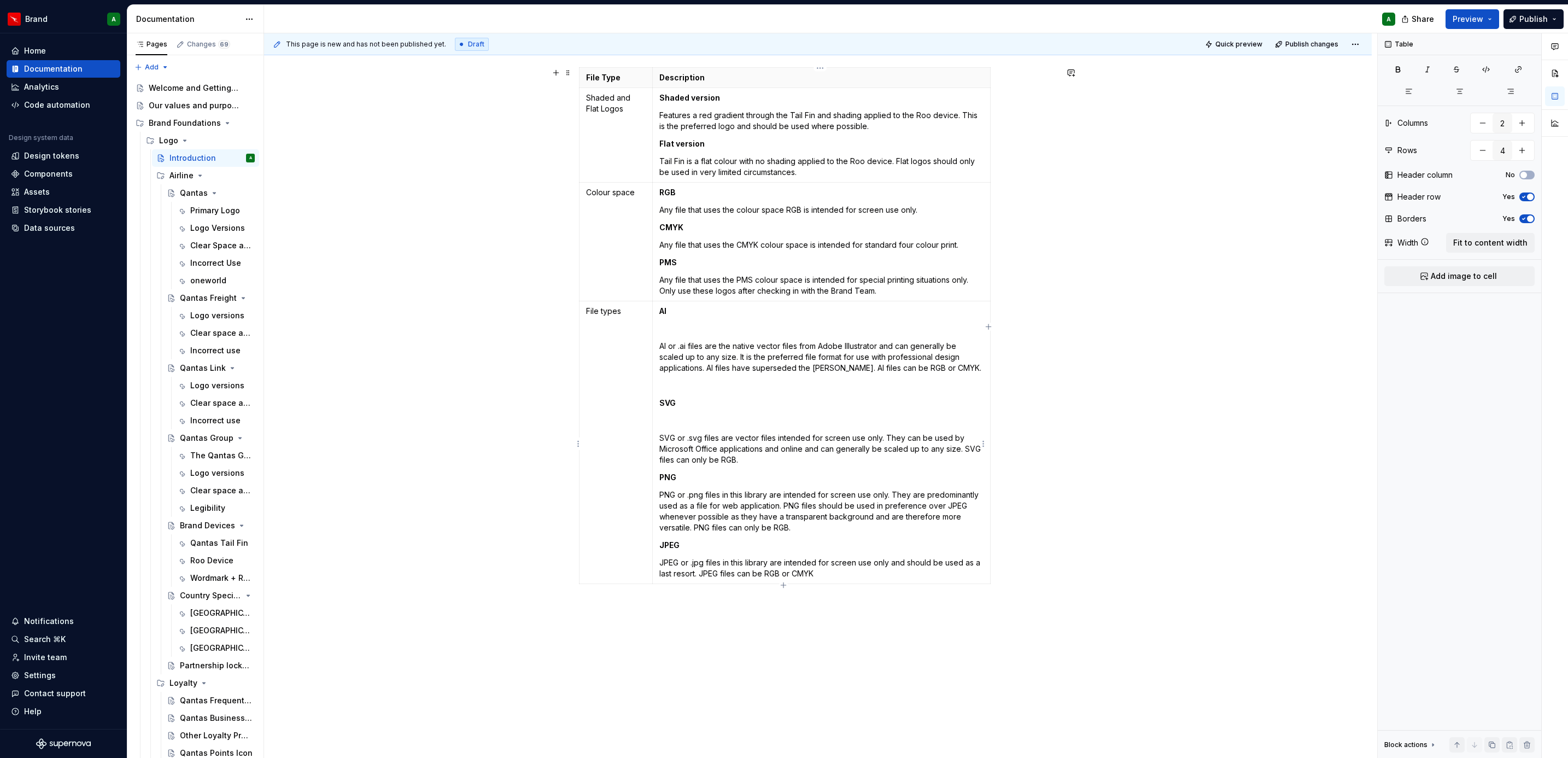
click at [727, 479] on p "PNG" at bounding box center [821, 477] width 324 height 11
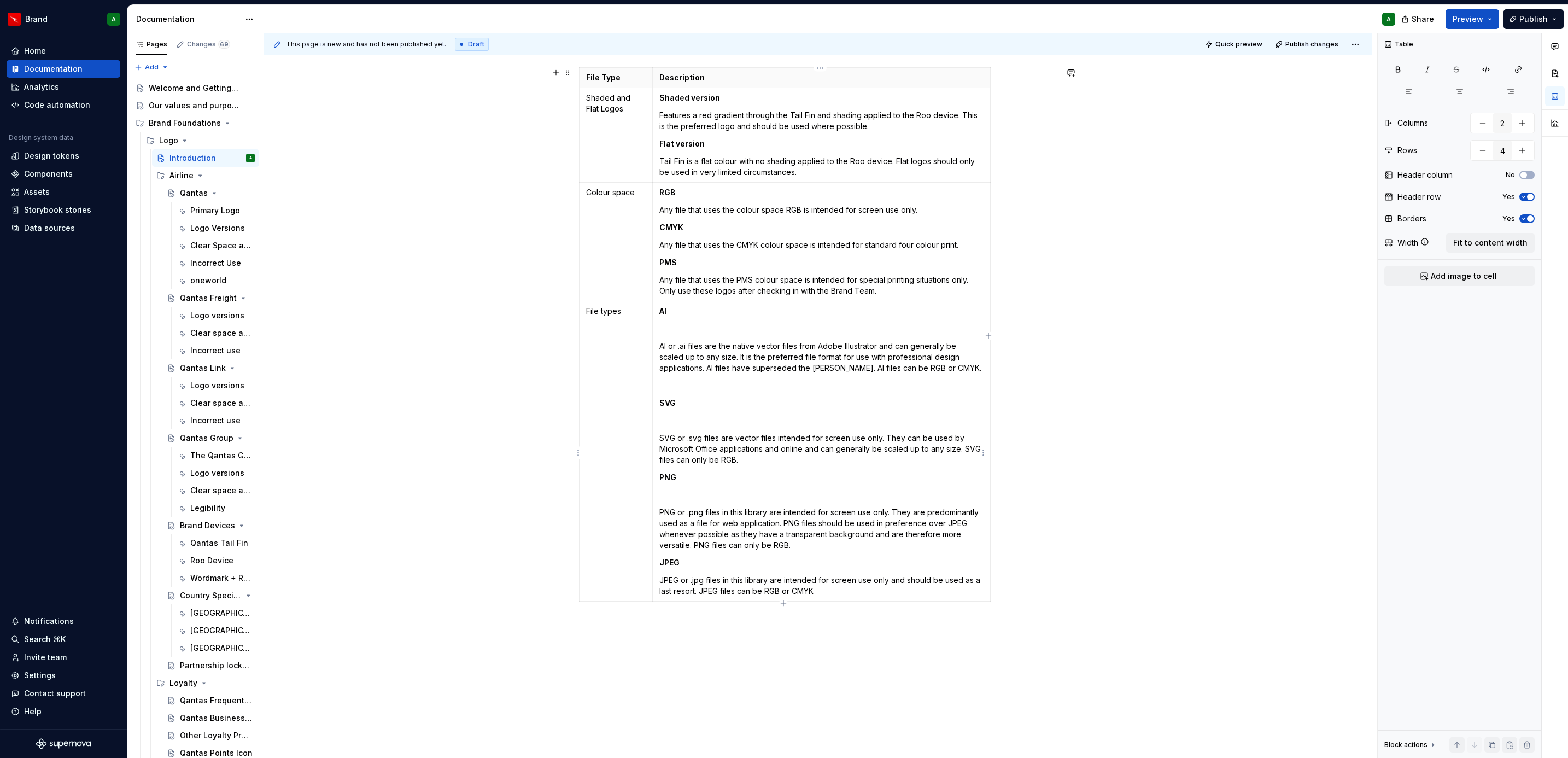
click at [751, 469] on td "Al Al or .ai files are the native vector files from Adobe Illustrator and can g…" at bounding box center [821, 451] width 338 height 300
click at [753, 463] on p "SVG or .svg files are vector files intended for screen use only. They can be us…" at bounding box center [821, 449] width 324 height 32
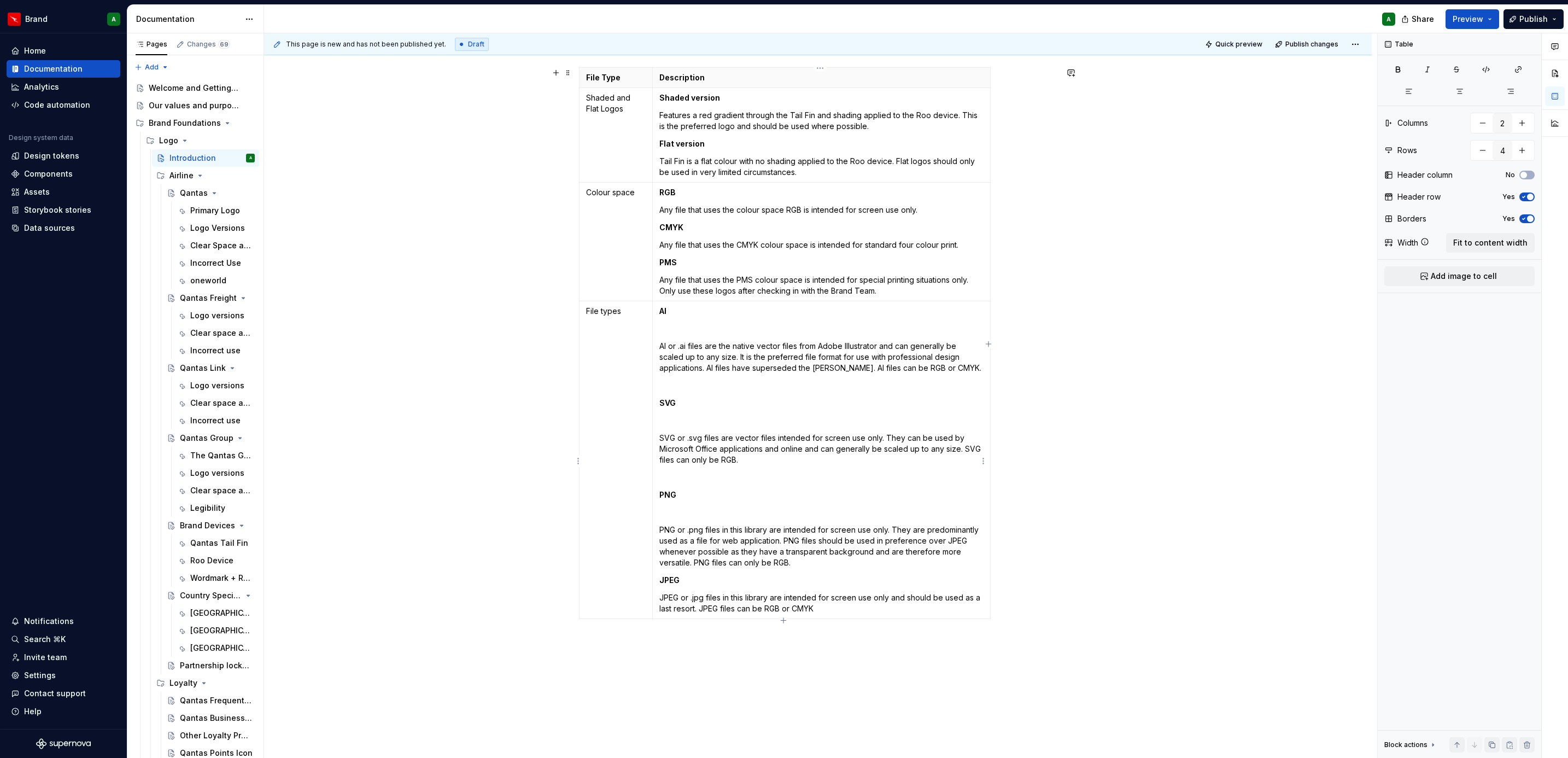
click at [814, 565] on p "PNG or .png files in this library are intended for screen use only. They are pr…" at bounding box center [821, 546] width 324 height 44
click at [753, 594] on p "JPEG" at bounding box center [821, 597] width 324 height 11
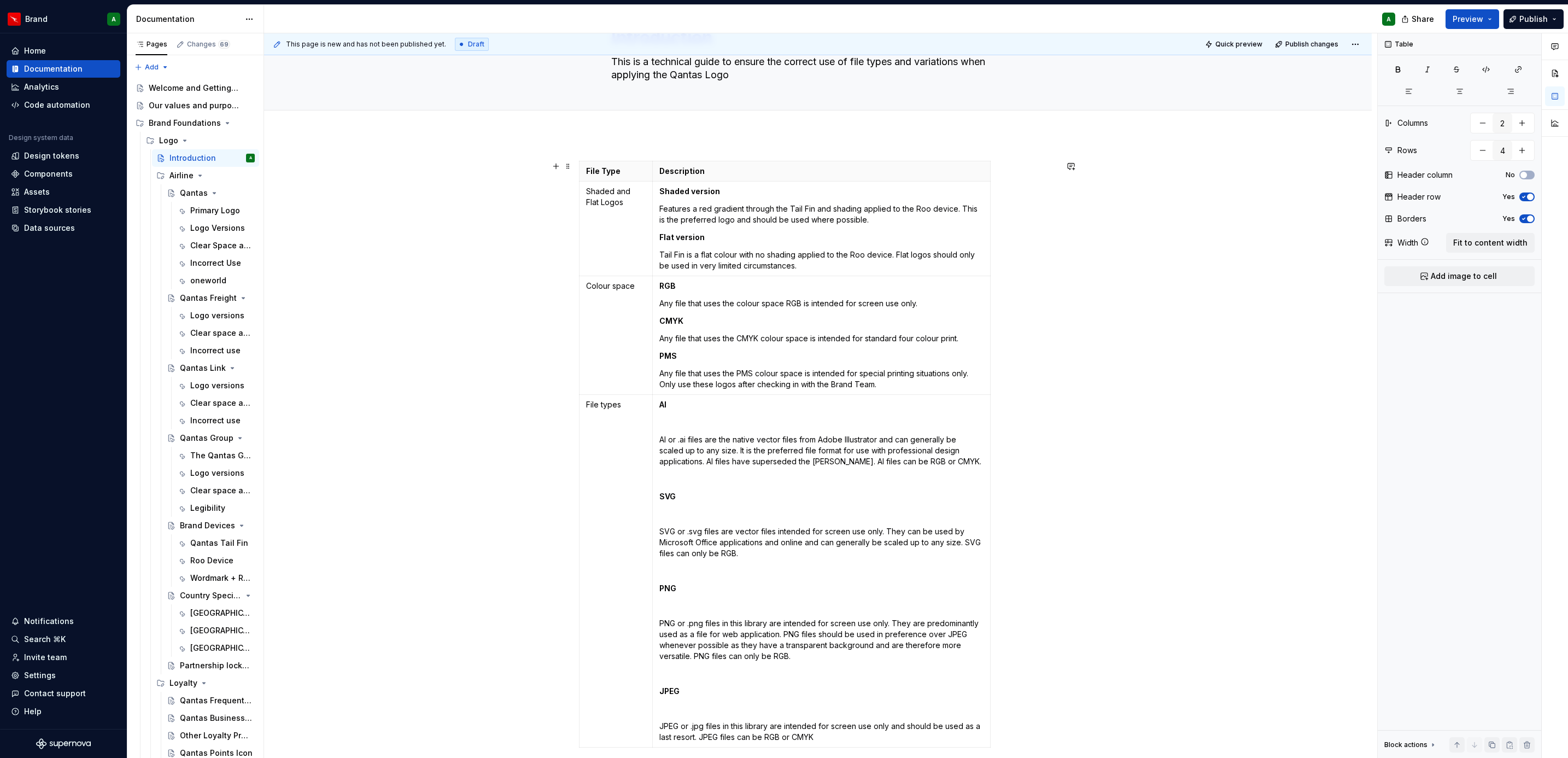
scroll to position [64, 0]
click at [694, 292] on p "RGB" at bounding box center [821, 288] width 324 height 11
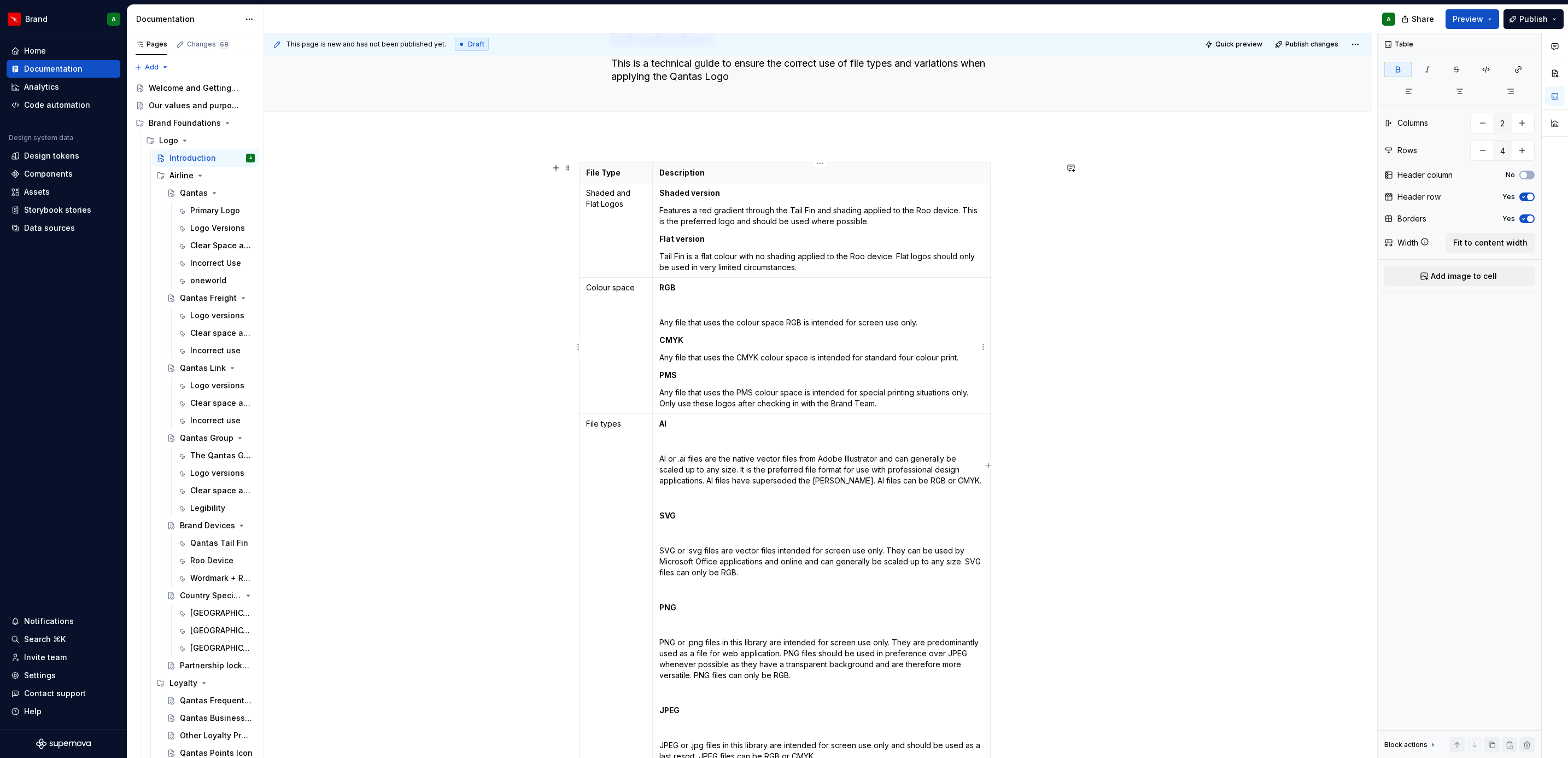
click at [700, 335] on p "CMYK" at bounding box center [821, 340] width 324 height 11
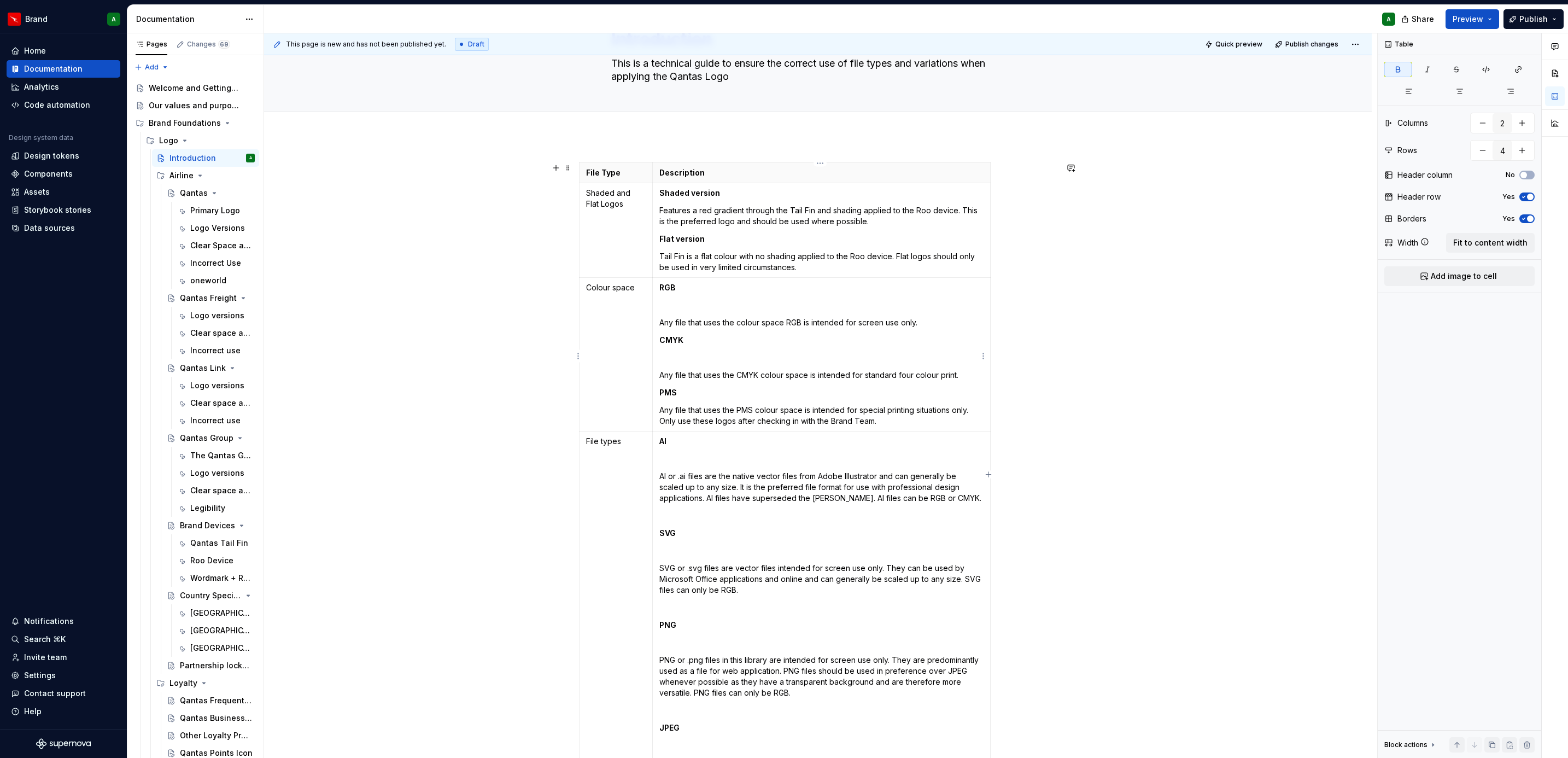
click at [695, 392] on p "PMS" at bounding box center [821, 392] width 324 height 11
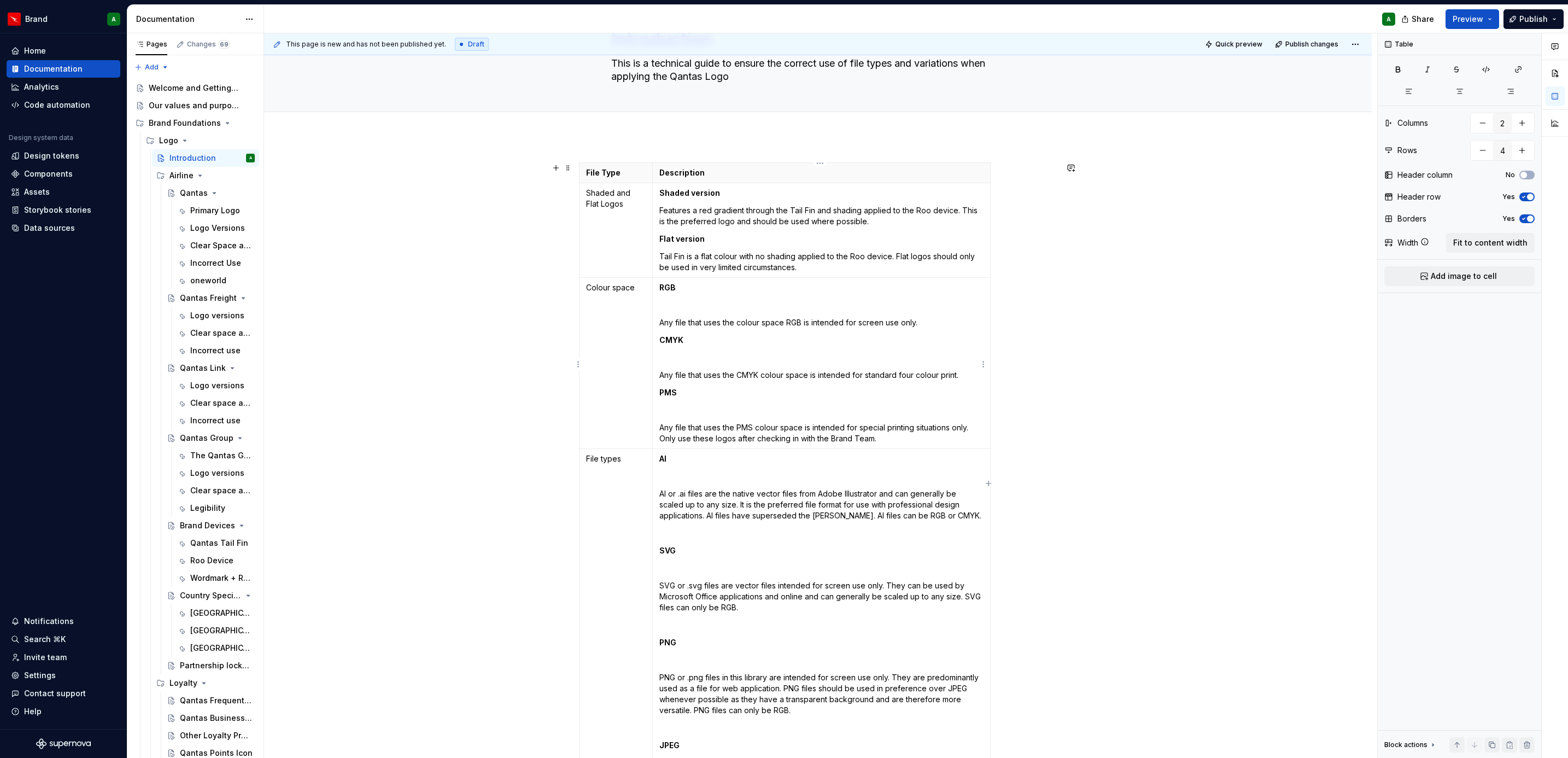
click at [659, 392] on strong "PMS" at bounding box center [668, 392] width 18 height 9
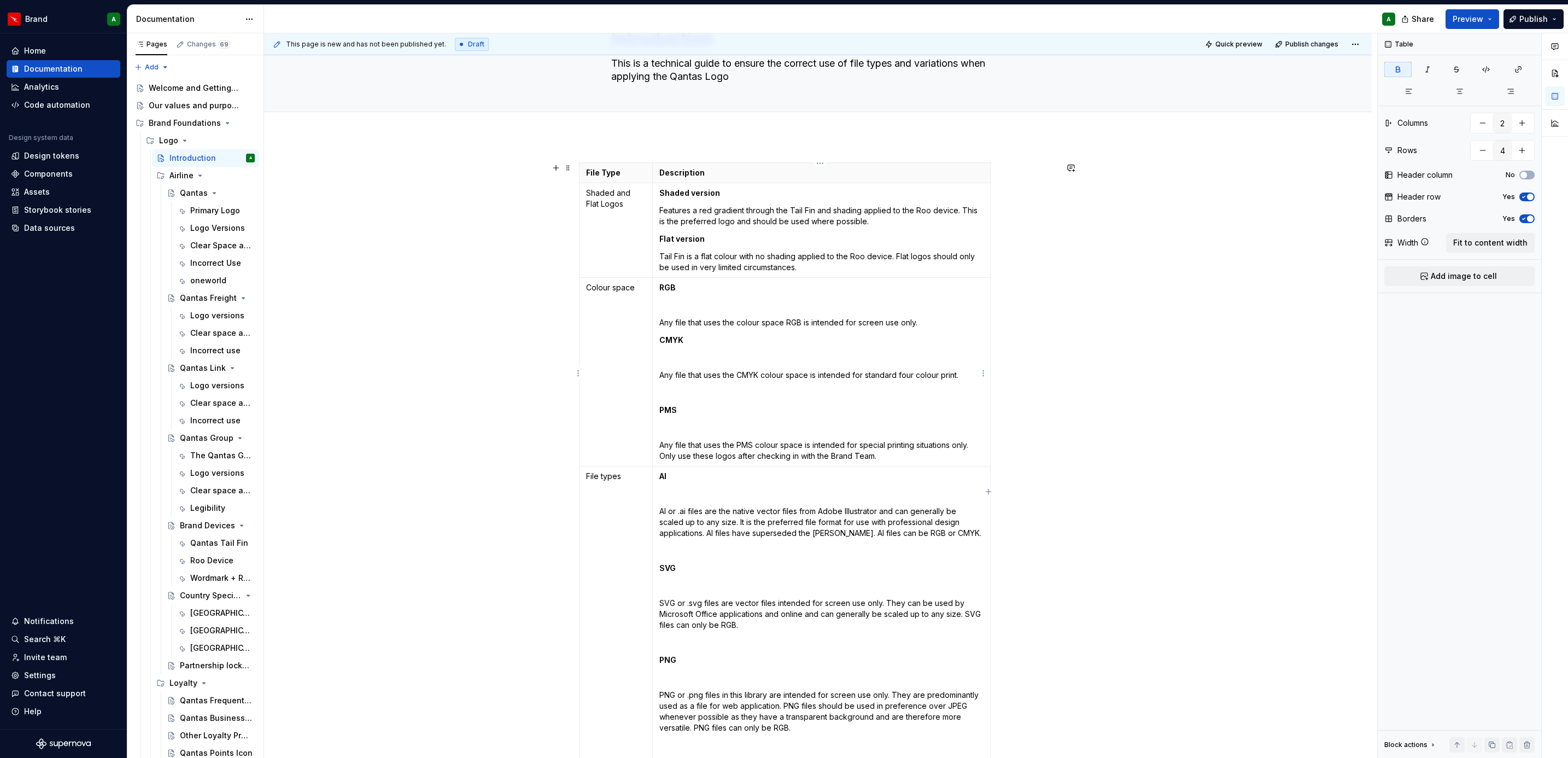
click at [659, 340] on strong "CMYK" at bounding box center [671, 340] width 24 height 9
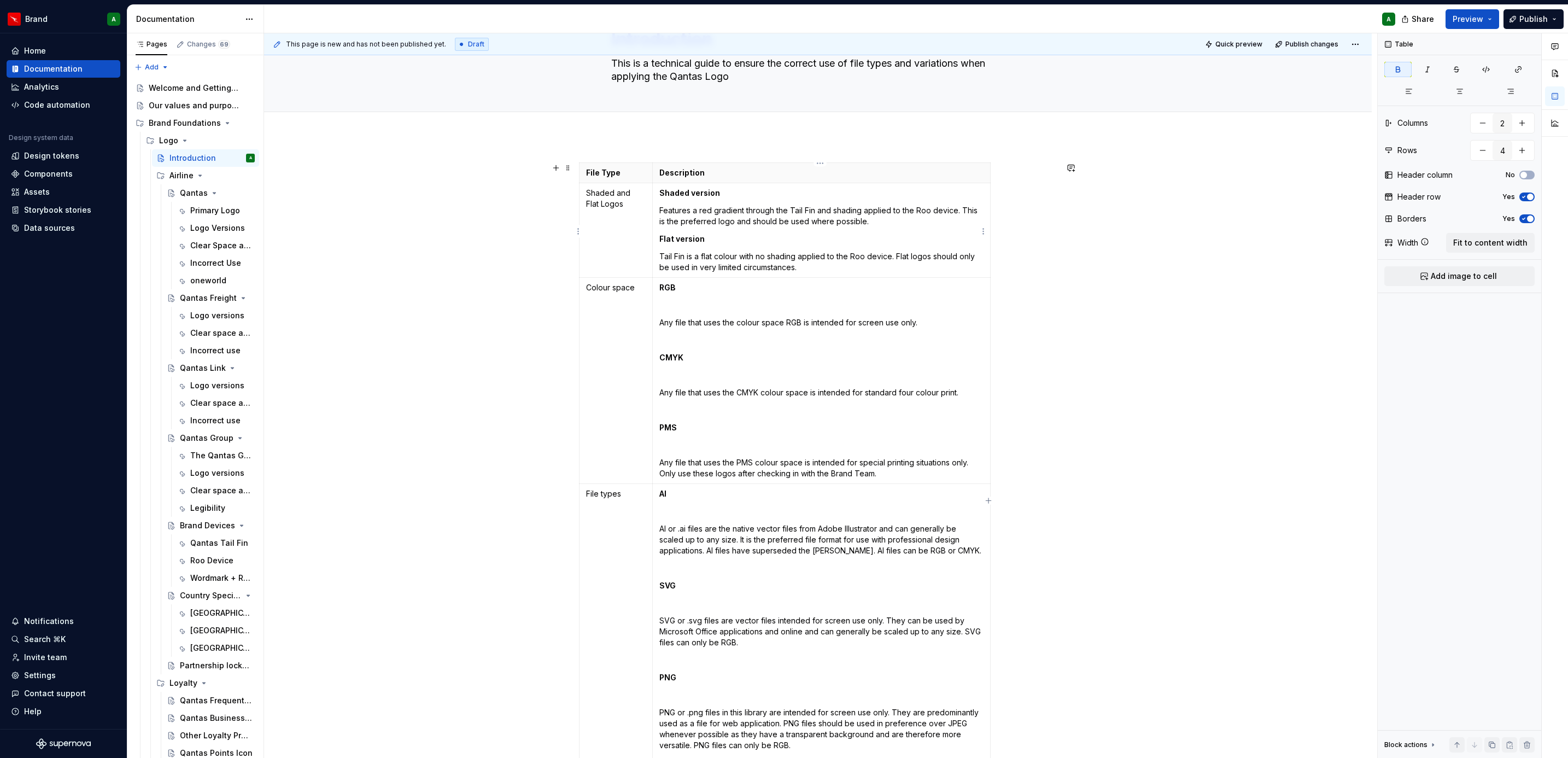
click at [659, 251] on p "Tail Fin is a flat colour with no shading applied to the Roo device. Flat logos…" at bounding box center [821, 261] width 324 height 22
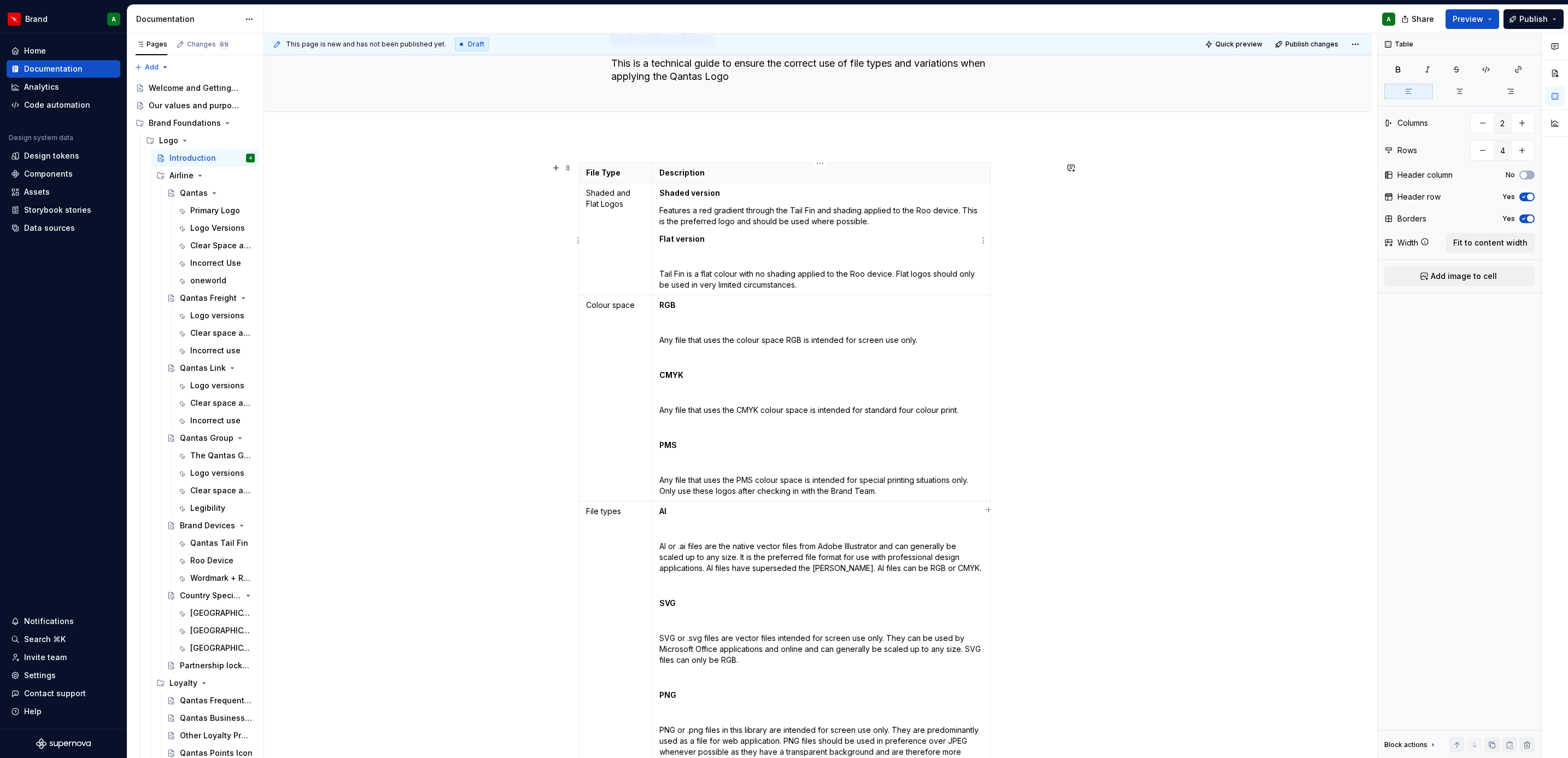
click at [656, 240] on td "Shaded version Features a red gradient through the Tail Fin and shading applied…" at bounding box center [821, 239] width 338 height 112
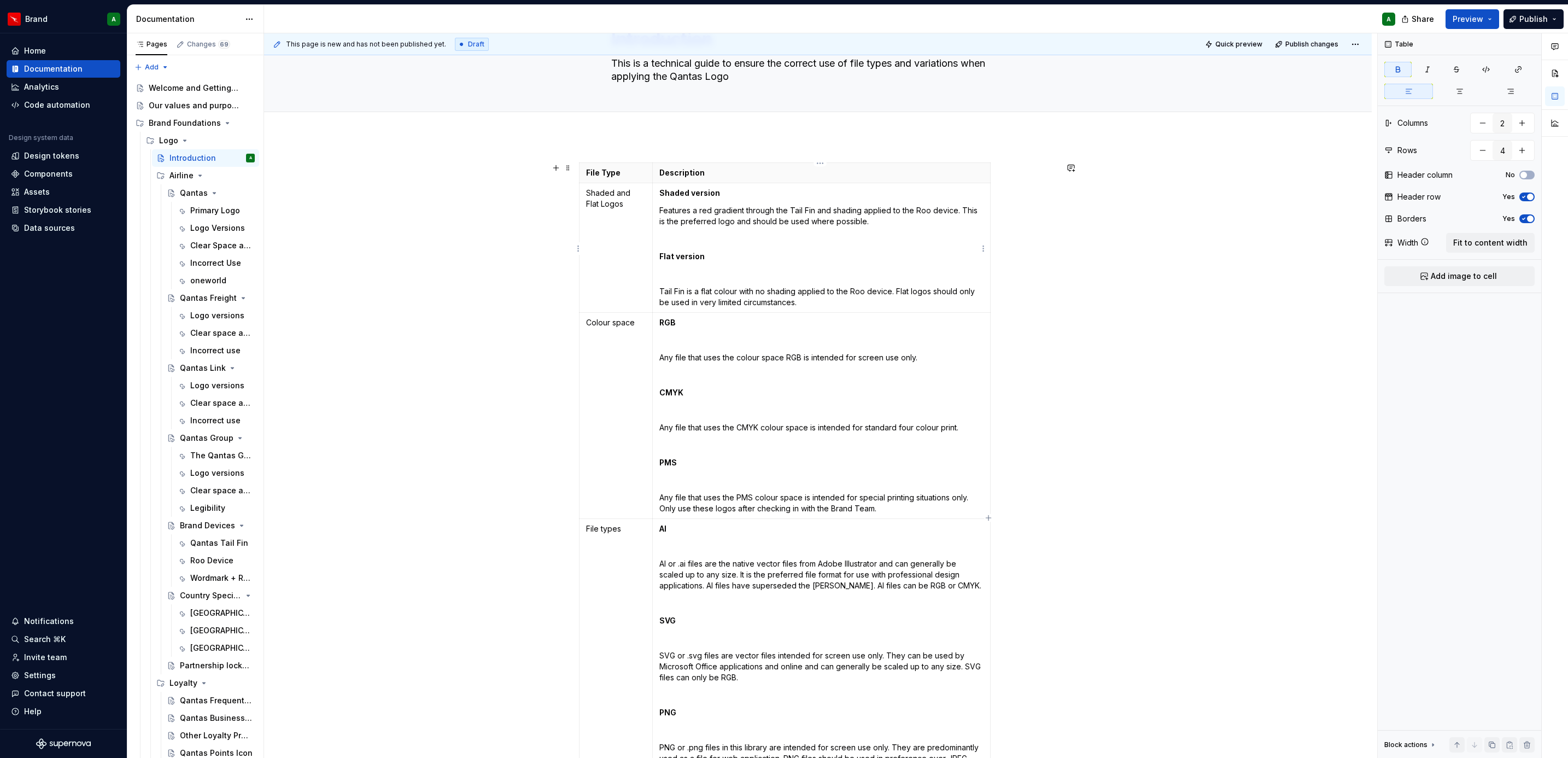
click at [659, 212] on p "Features a red gradient through the Tail Fin and shading applied to the Roo dev…" at bounding box center [821, 216] width 324 height 22
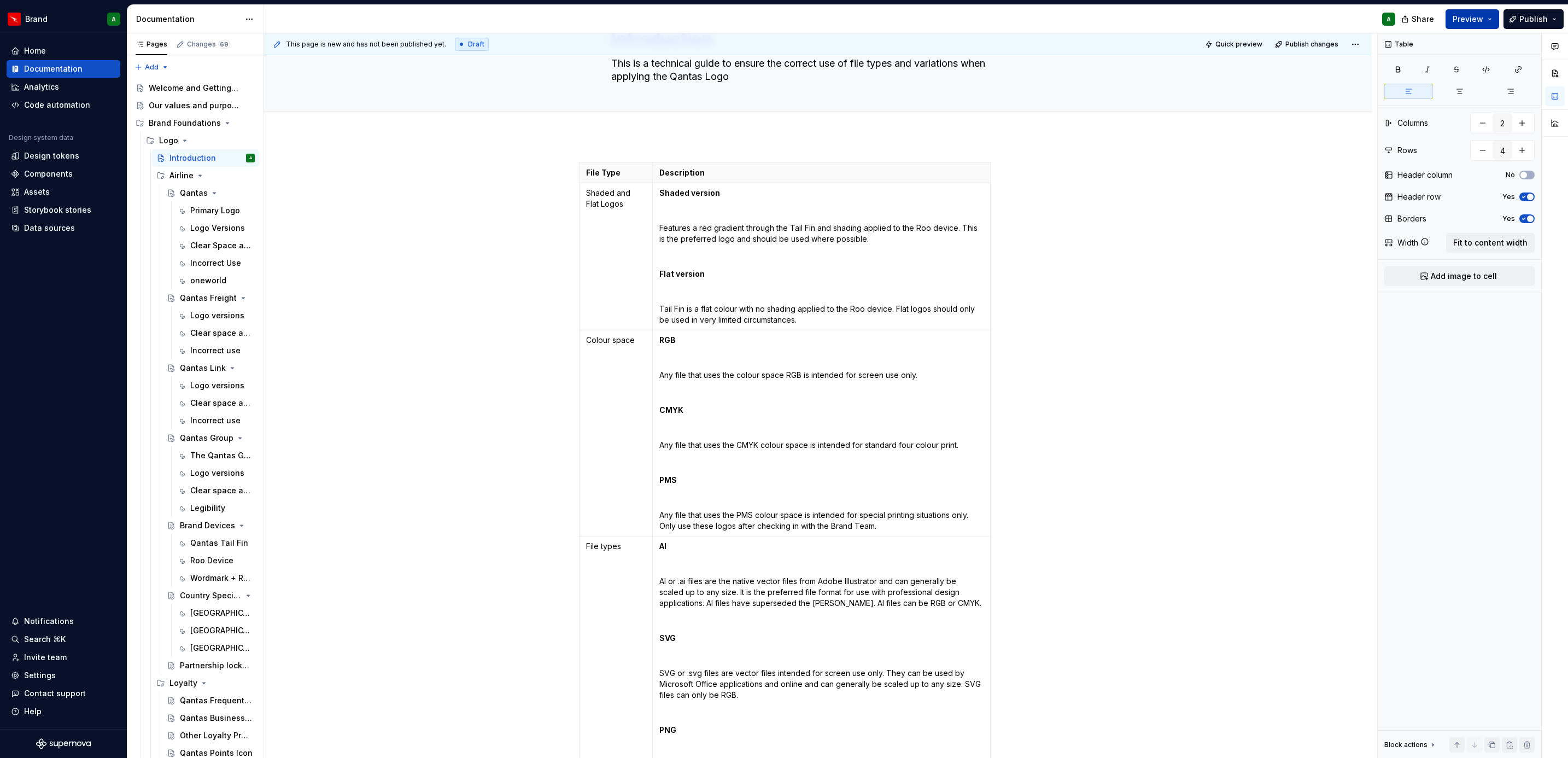
click at [1474, 27] on button "Preview" at bounding box center [1472, 19] width 53 height 19
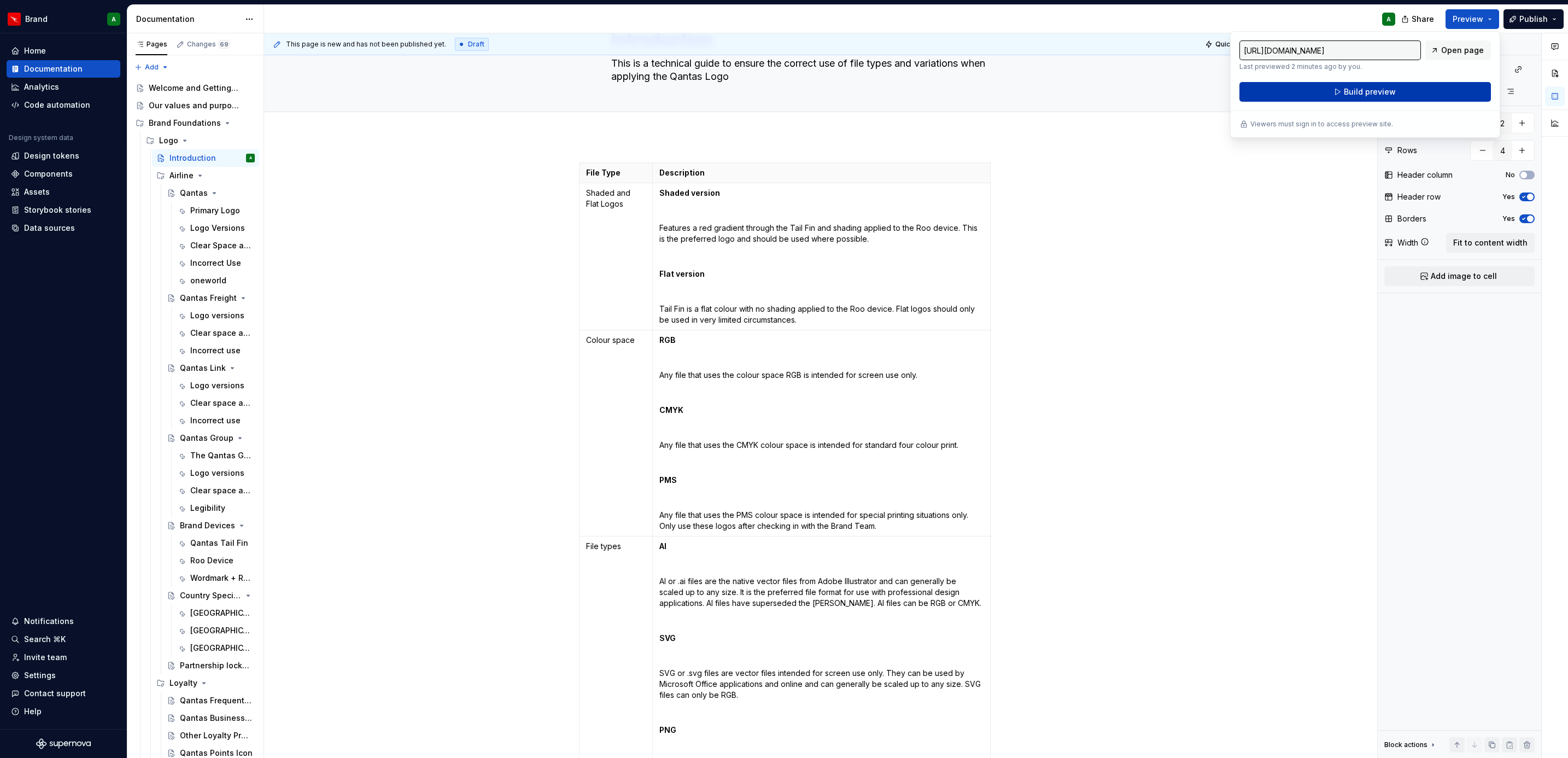
drag, startPoint x: 1474, startPoint y: 27, endPoint x: 1386, endPoint y: 85, distance: 105.4
click at [1386, 85] on button "Build preview" at bounding box center [1365, 91] width 251 height 19
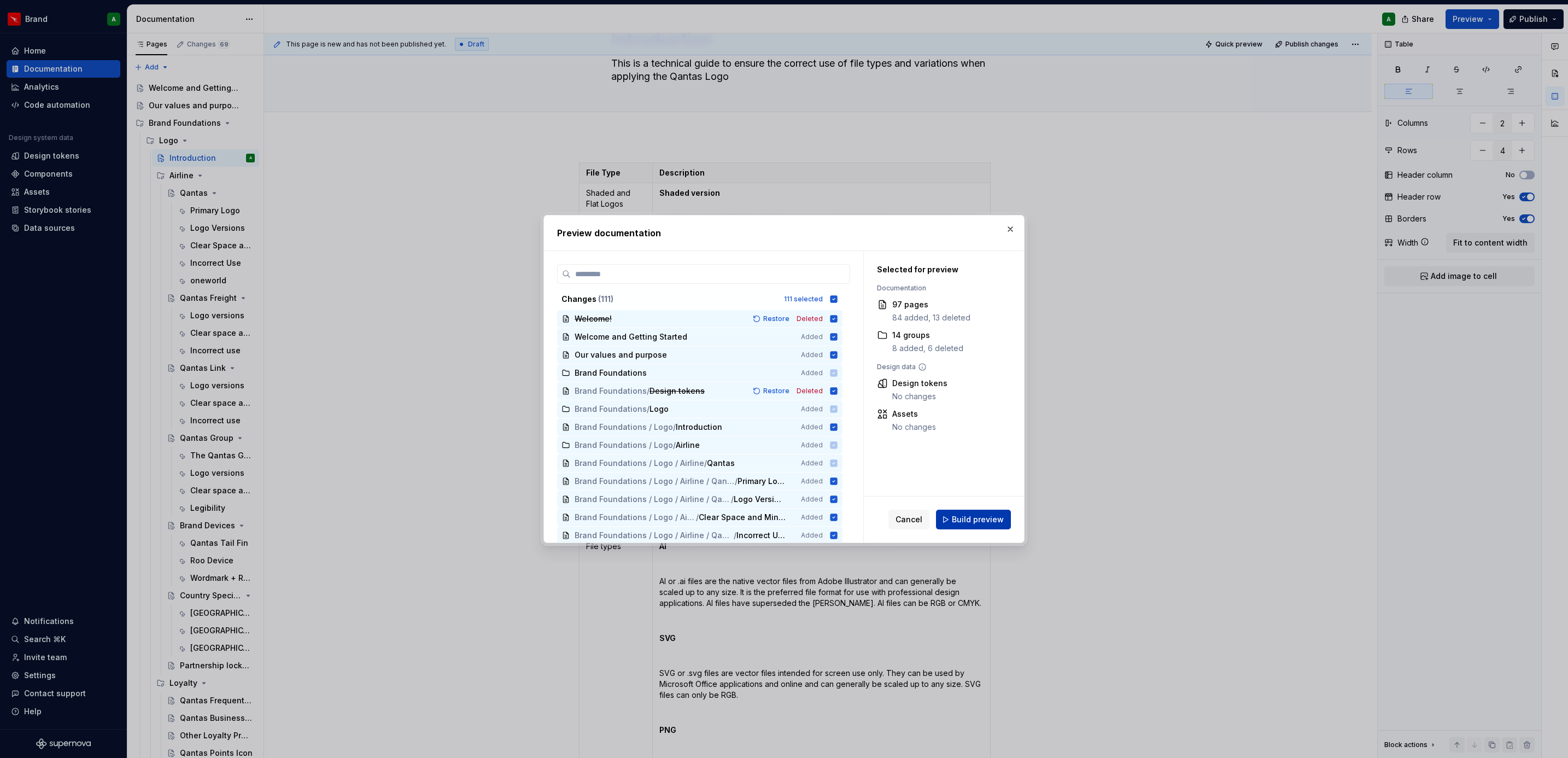
click at [960, 517] on span "Build preview" at bounding box center [978, 519] width 52 height 11
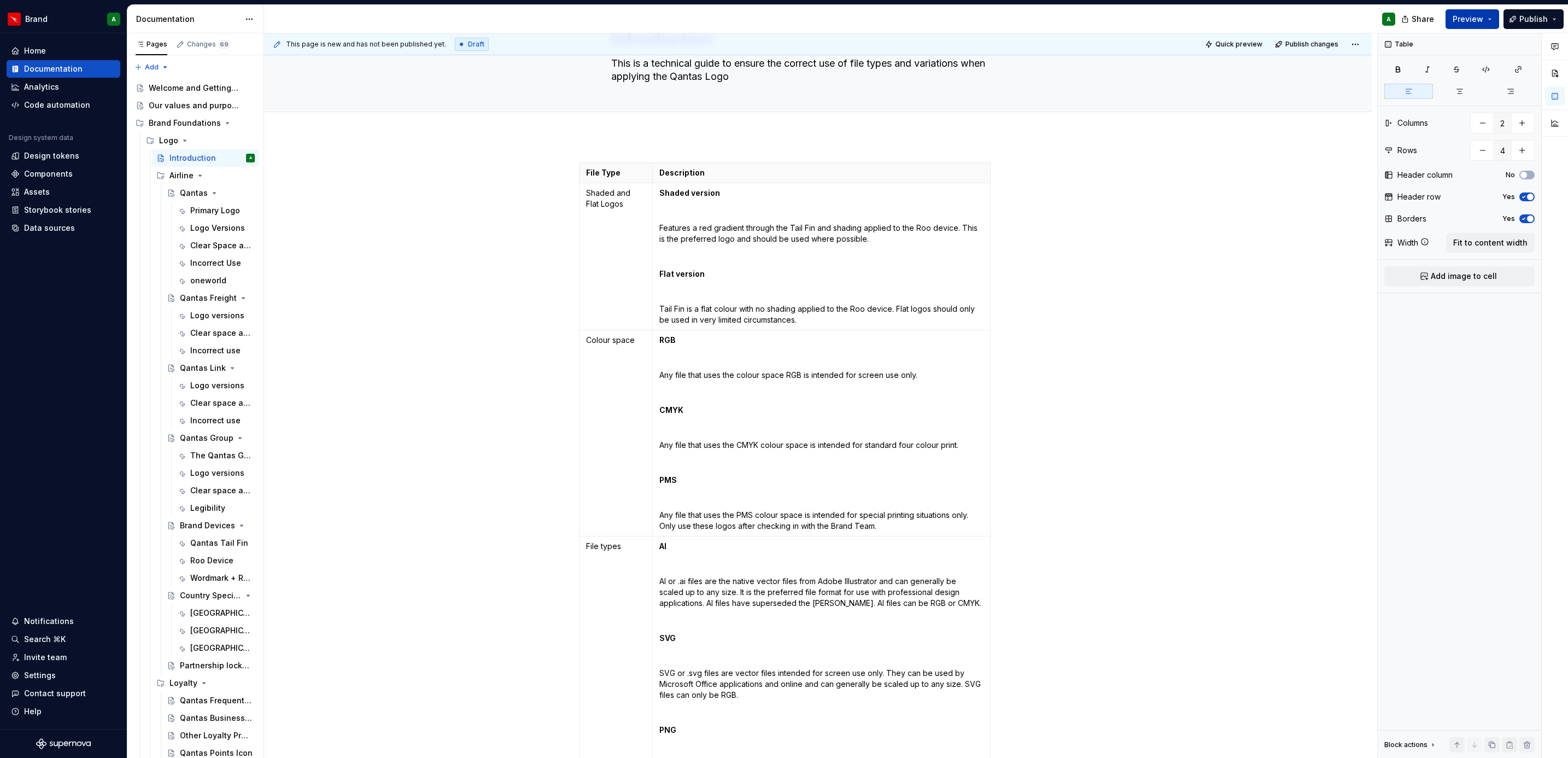
click at [1467, 15] on span "Preview" at bounding box center [1468, 19] width 31 height 11
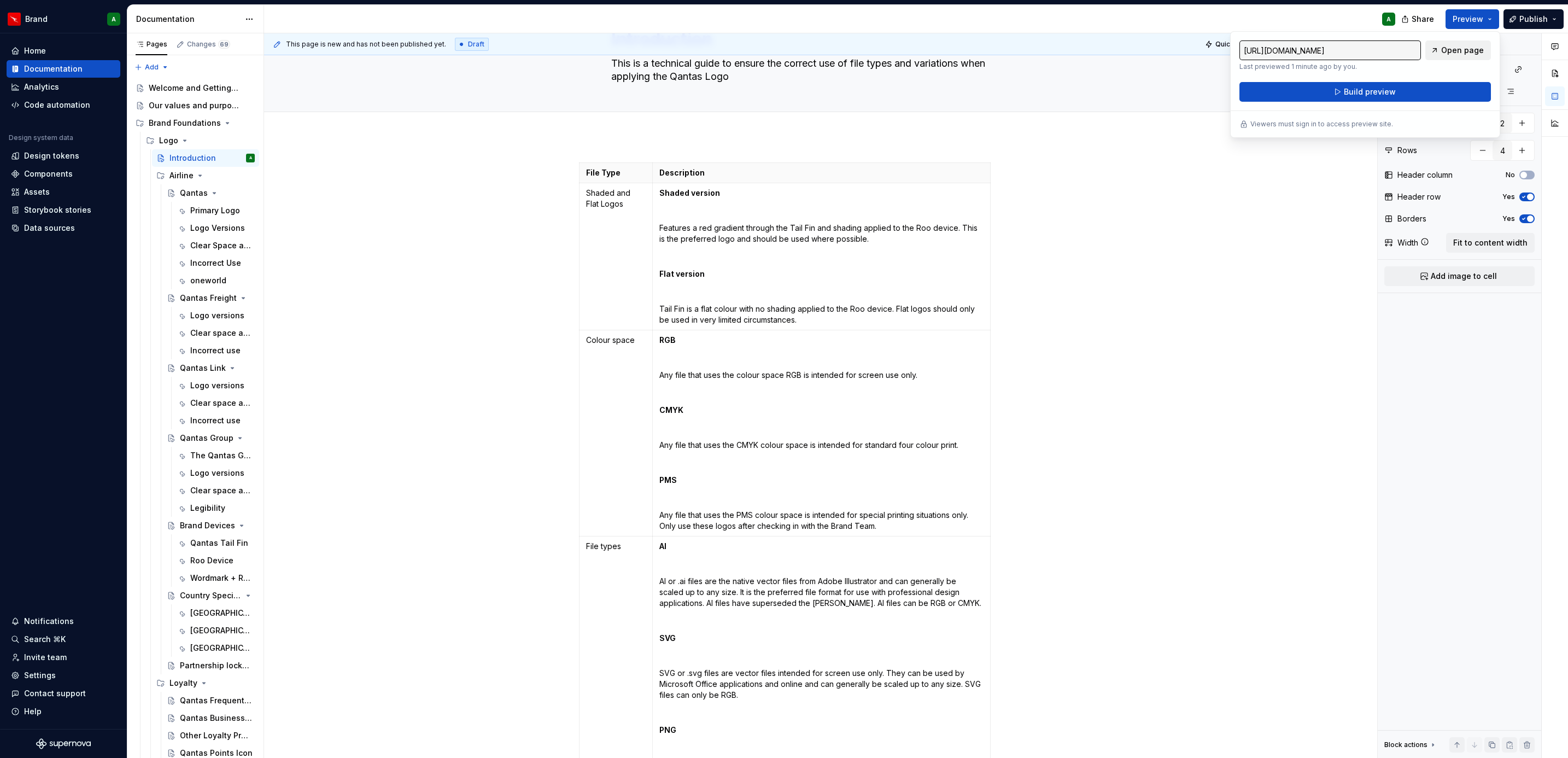
drag, startPoint x: 1467, startPoint y: 15, endPoint x: 1446, endPoint y: 50, distance: 40.8
click at [1446, 50] on span "Open page" at bounding box center [1462, 50] width 43 height 11
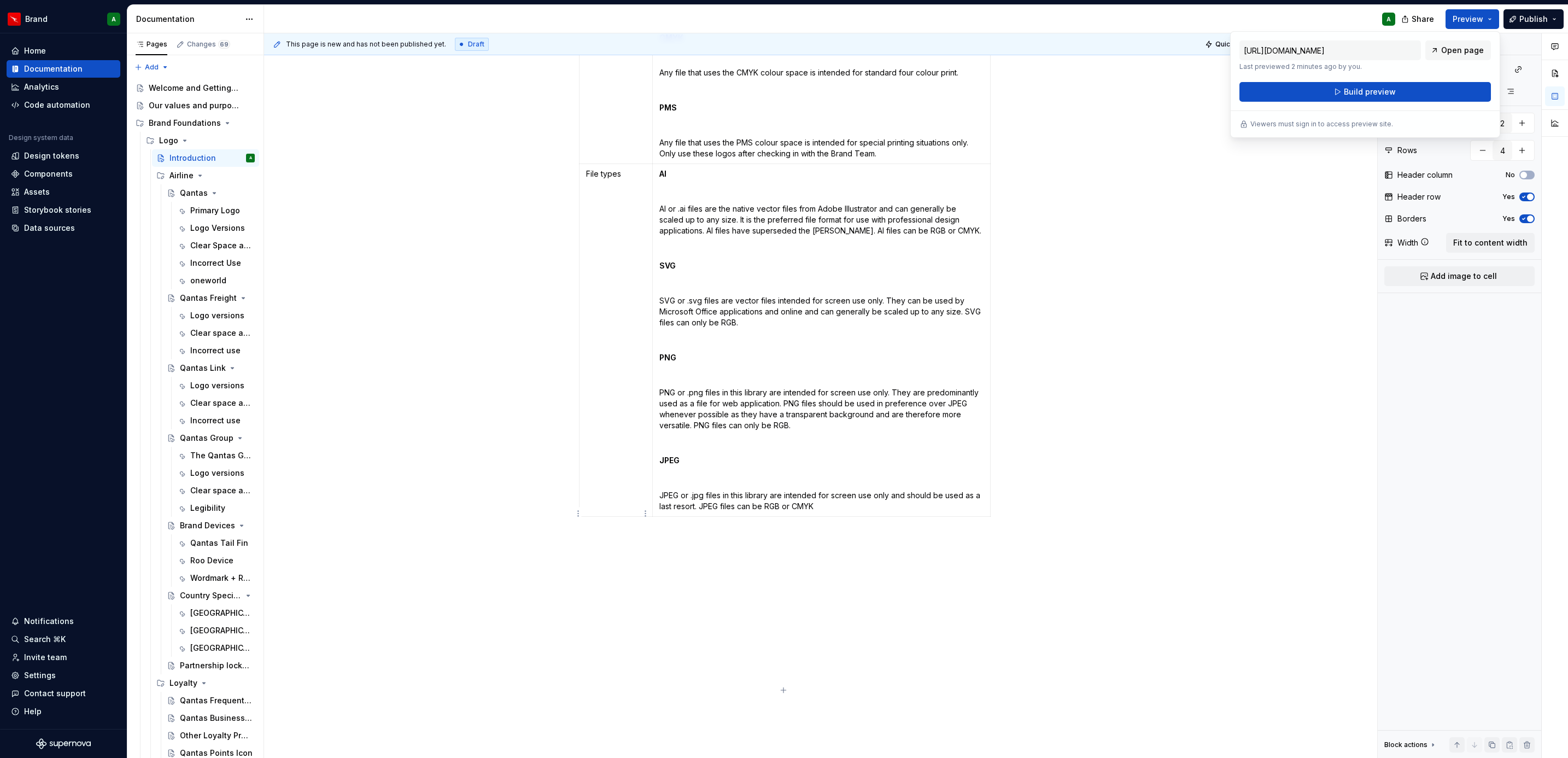
scroll to position [441, 0]
click at [571, 418] on div "File Type Description Shaded and Flat Logos Shaded version Features a red gradi…" at bounding box center [818, 259] width 1108 height 998
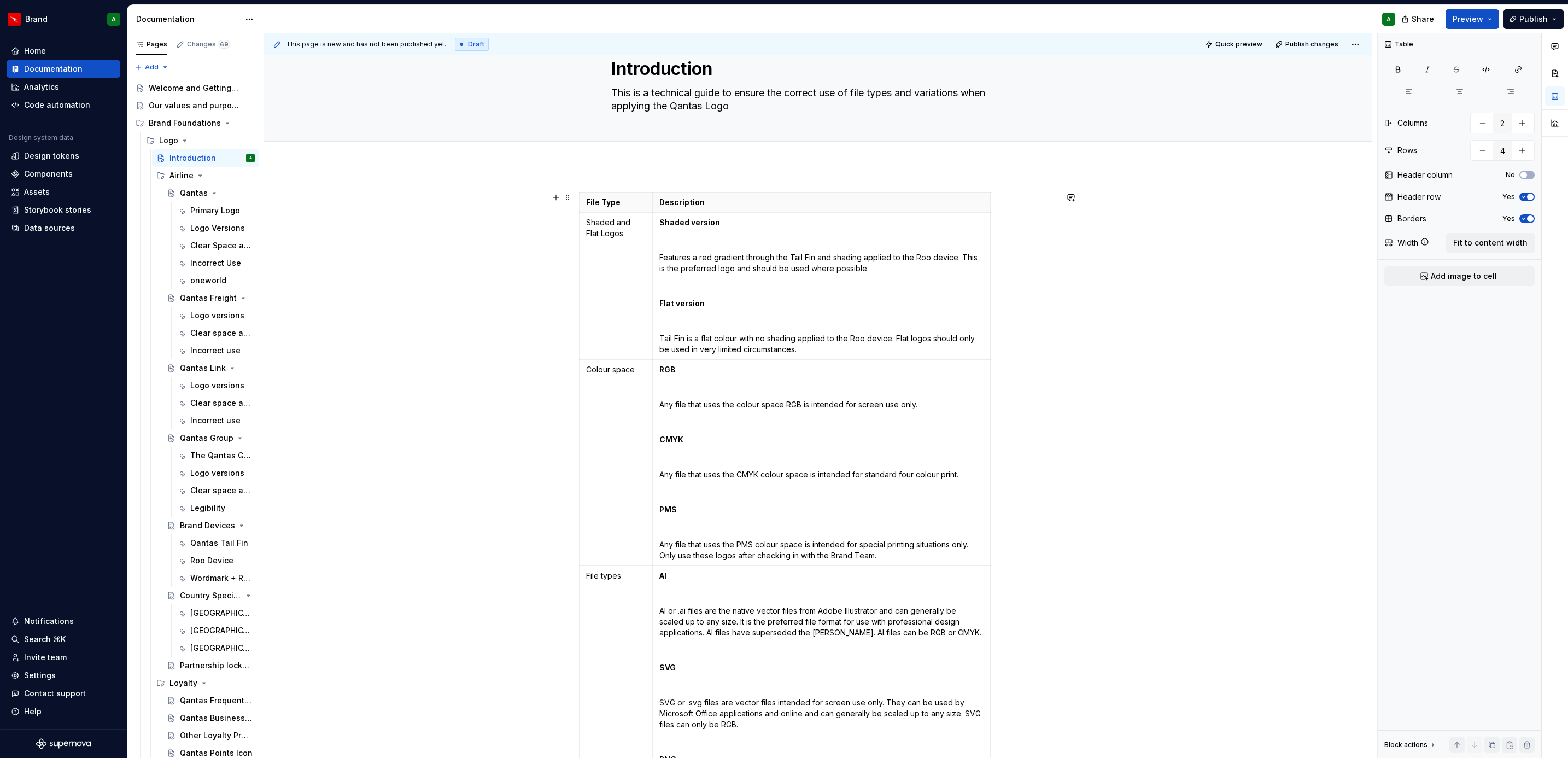
scroll to position [31, 0]
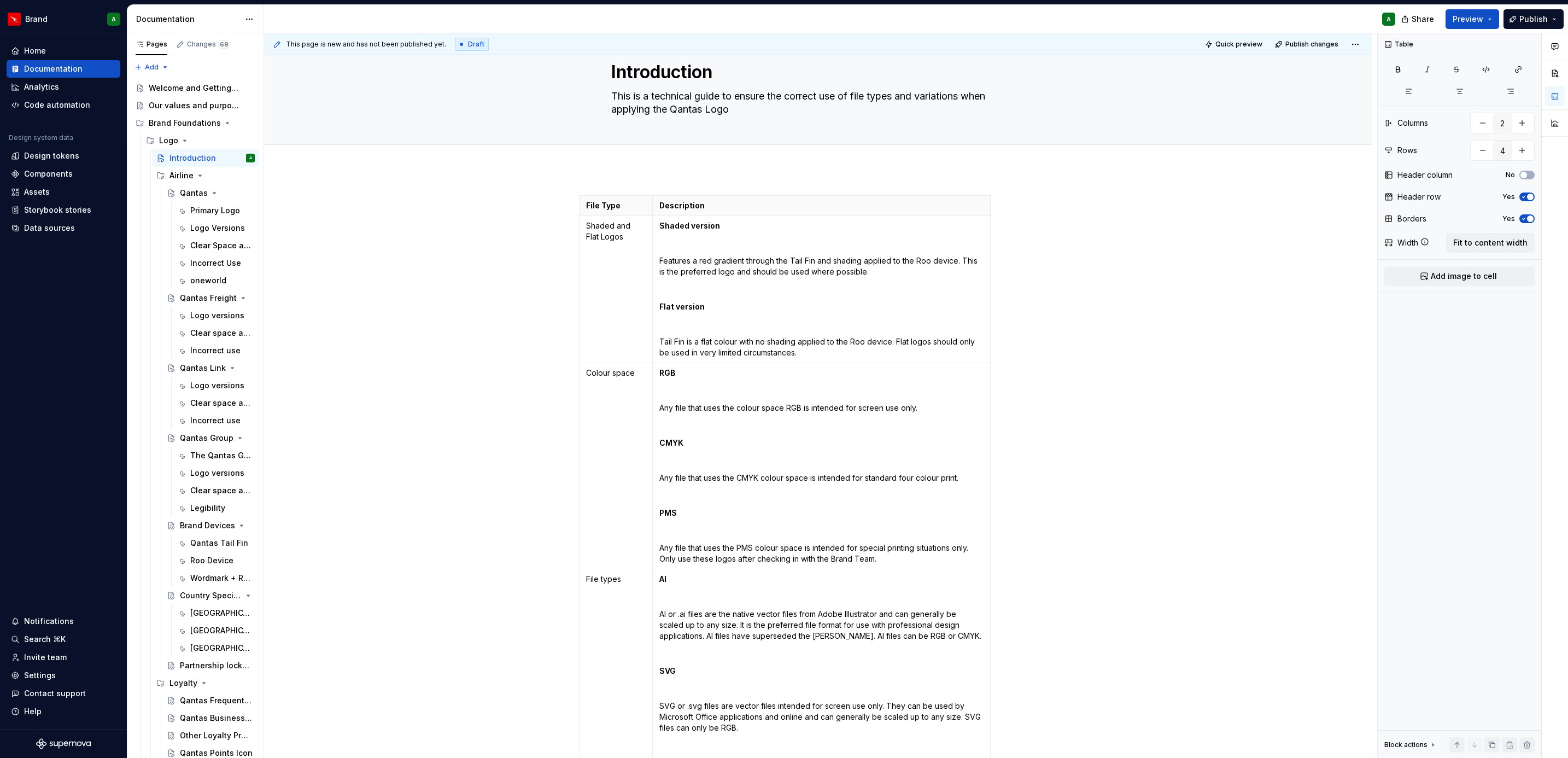
type textarea "*"
